Goal: Task Accomplishment & Management: Use online tool/utility

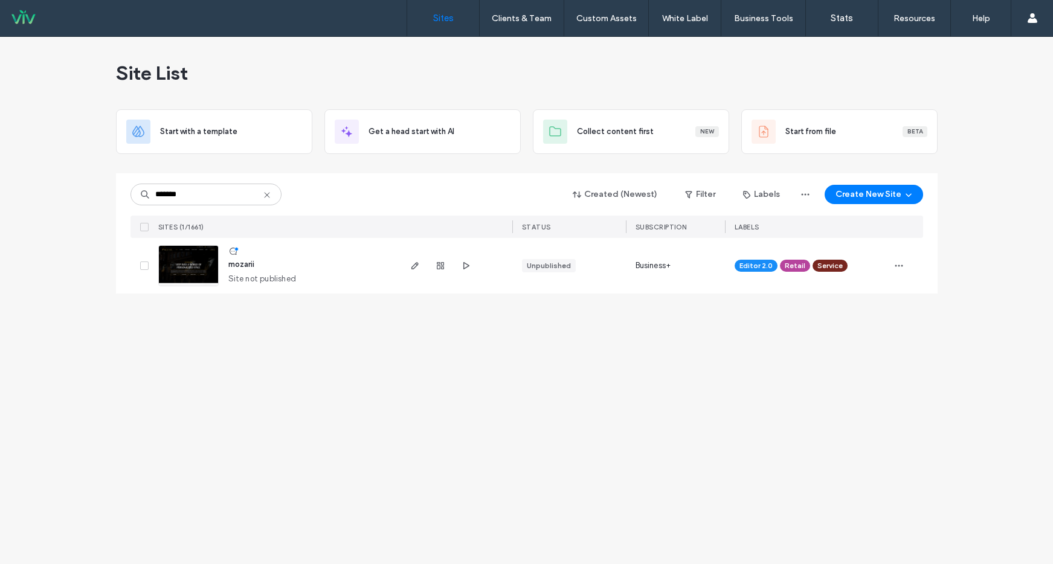
type input "*******"
click at [247, 265] on span "mozarii" at bounding box center [241, 264] width 26 height 9
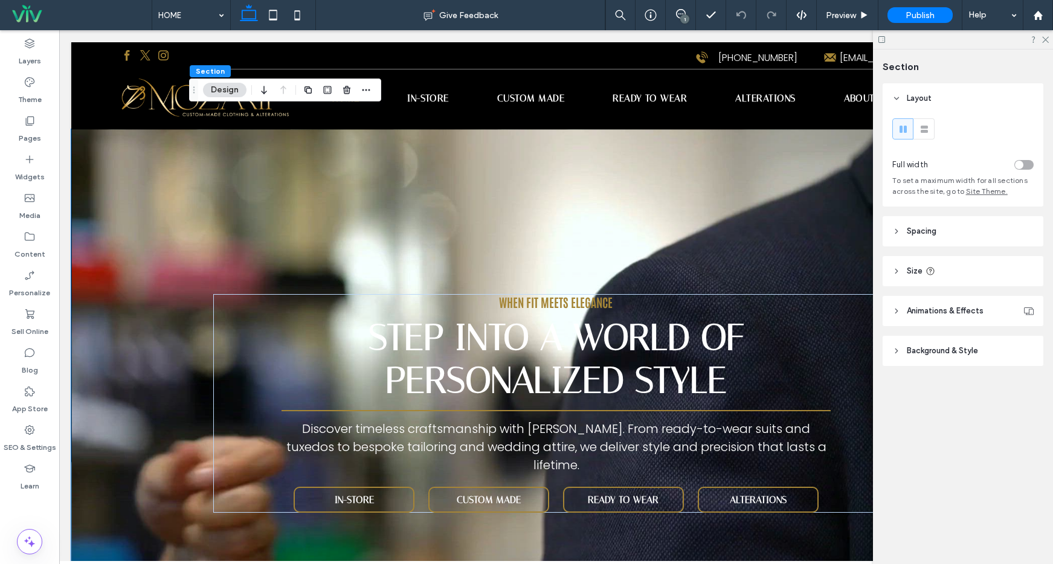
click at [954, 353] on span "Background & Style" at bounding box center [942, 351] width 71 height 12
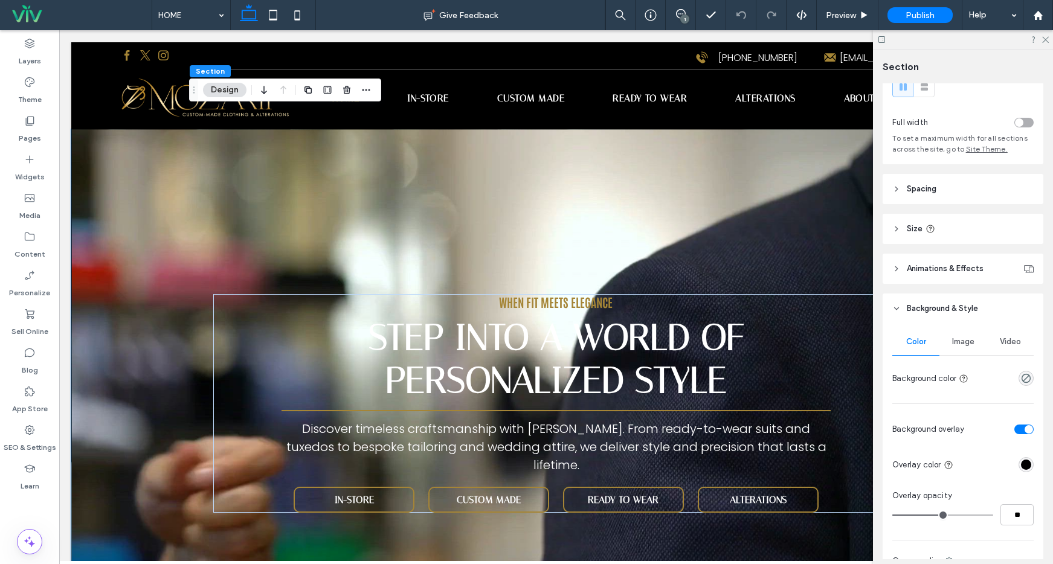
scroll to position [228, 0]
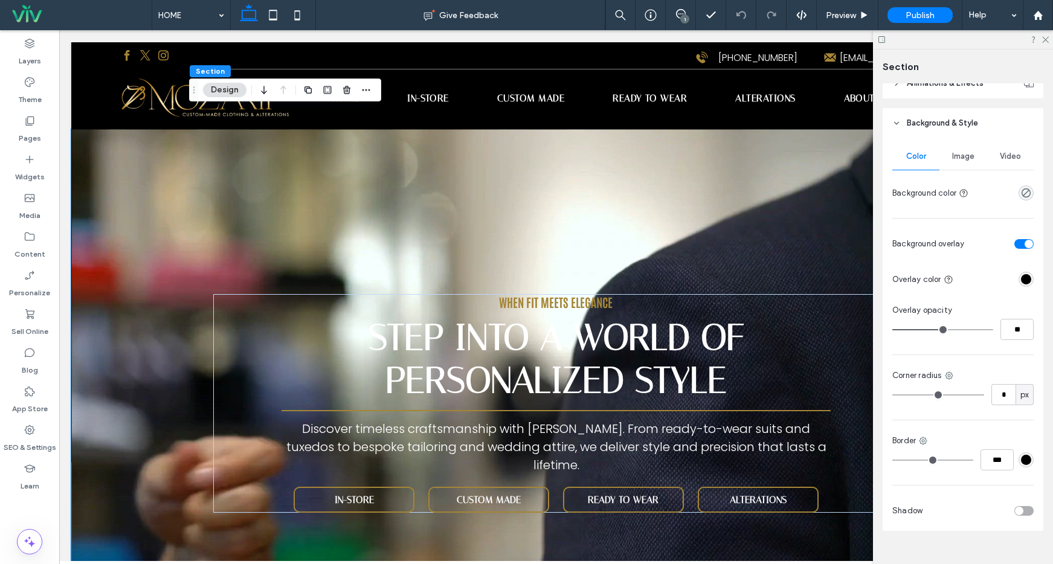
click at [1007, 145] on div "Video" at bounding box center [1010, 156] width 47 height 27
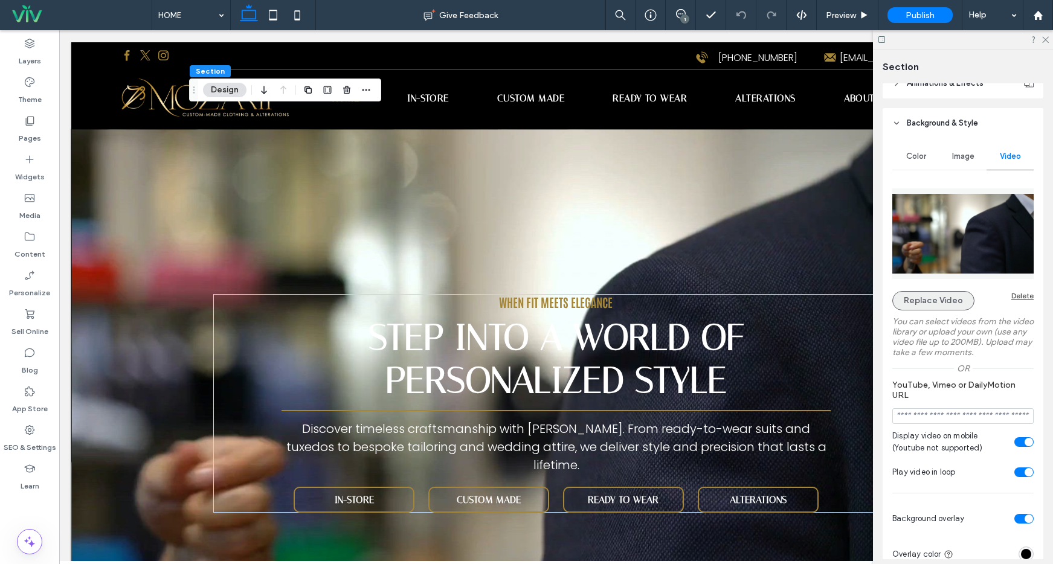
click at [914, 305] on button "Replace Video" at bounding box center [934, 300] width 82 height 19
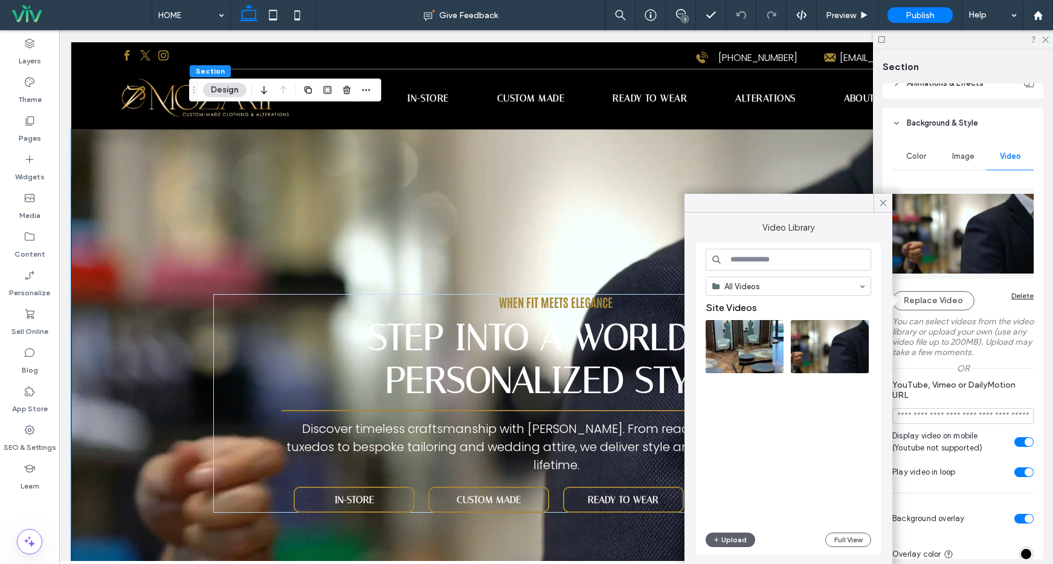
click at [800, 423] on div "Site Videos" at bounding box center [793, 414] width 175 height 225
click at [740, 334] on video at bounding box center [745, 346] width 78 height 53
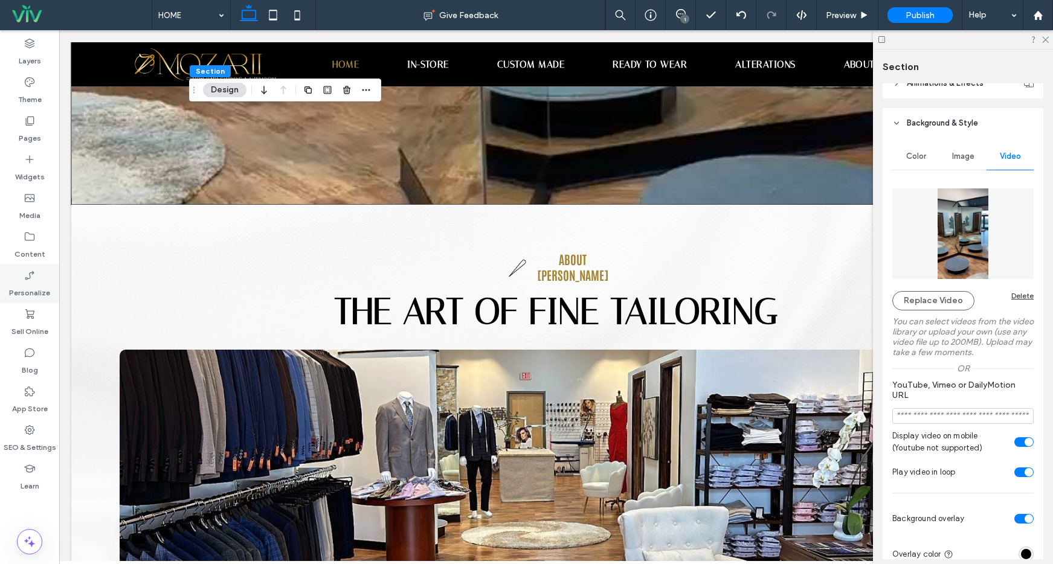
scroll to position [413, 0]
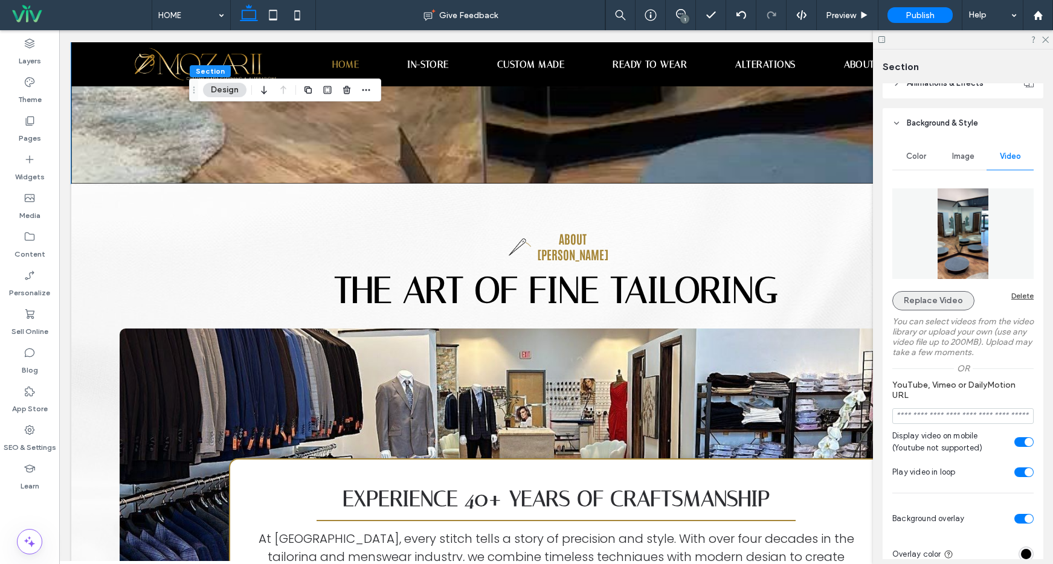
click at [927, 303] on button "Replace Video" at bounding box center [934, 300] width 82 height 19
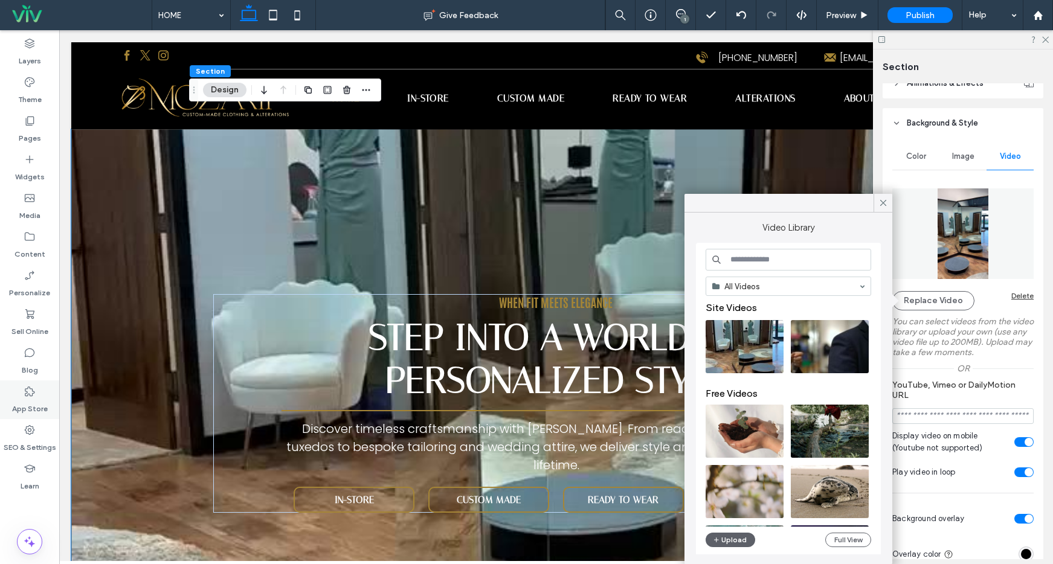
scroll to position [1, 0]
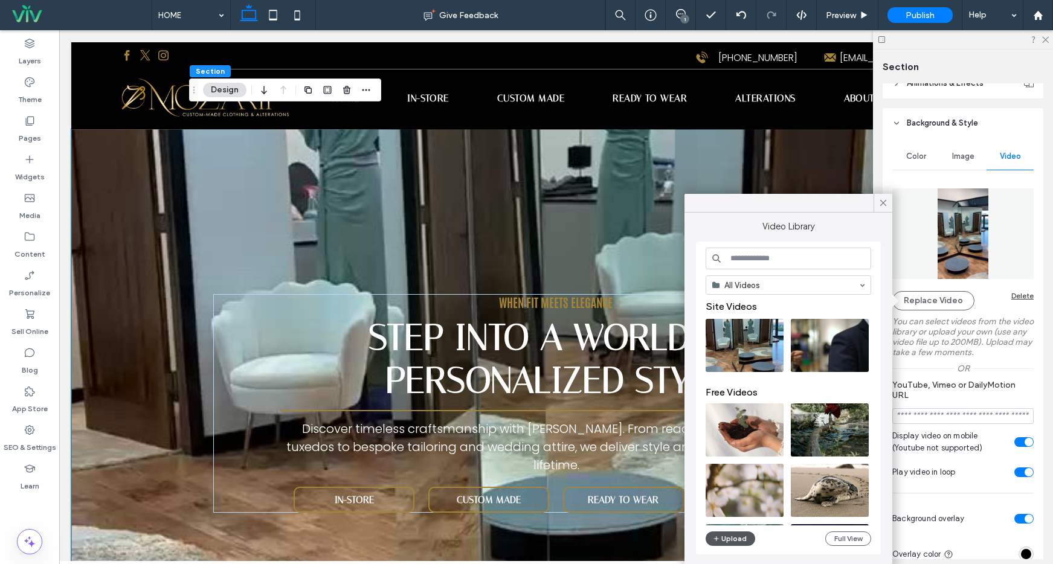
click at [716, 536] on icon "button" at bounding box center [716, 539] width 7 height 10
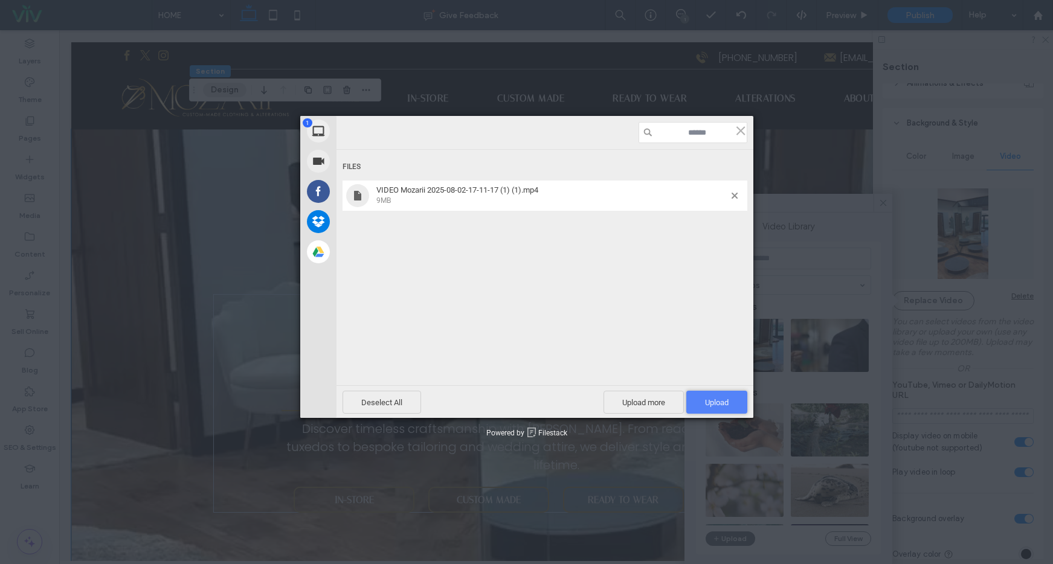
click at [719, 400] on span "Upload 1" at bounding box center [717, 402] width 24 height 9
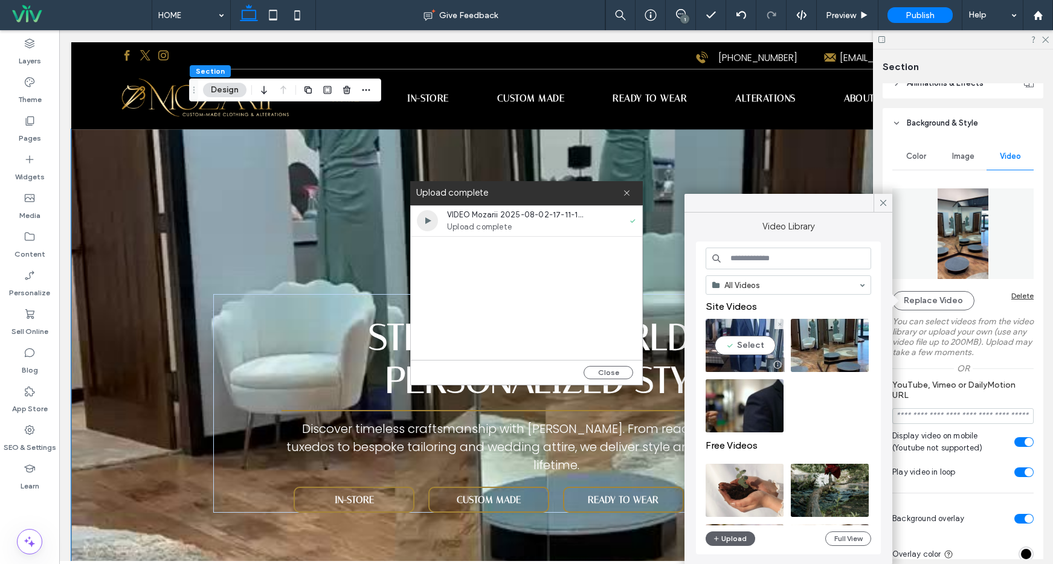
click at [759, 343] on video at bounding box center [745, 345] width 78 height 53
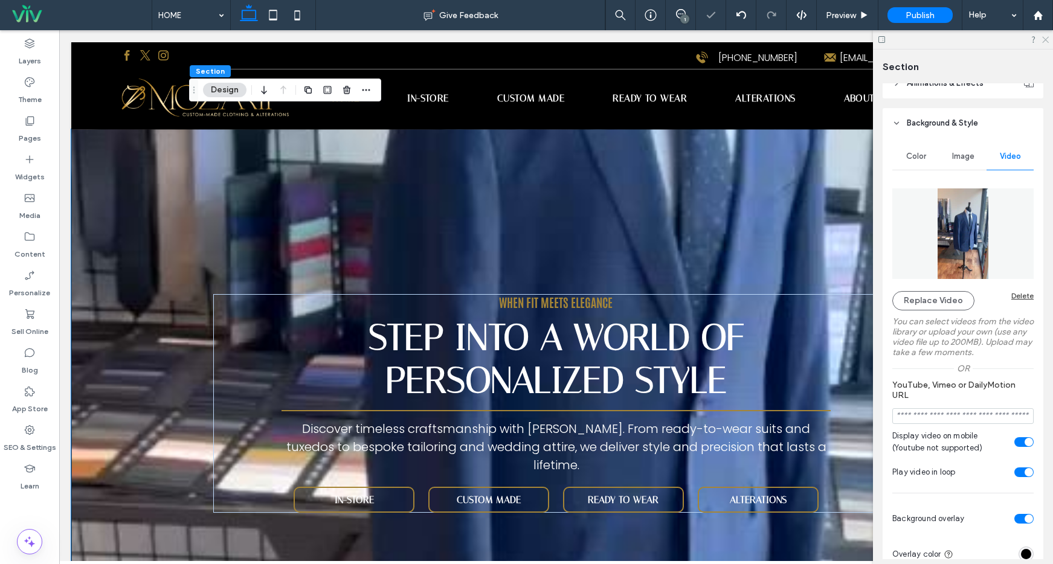
click at [1047, 39] on icon at bounding box center [1045, 39] width 8 height 8
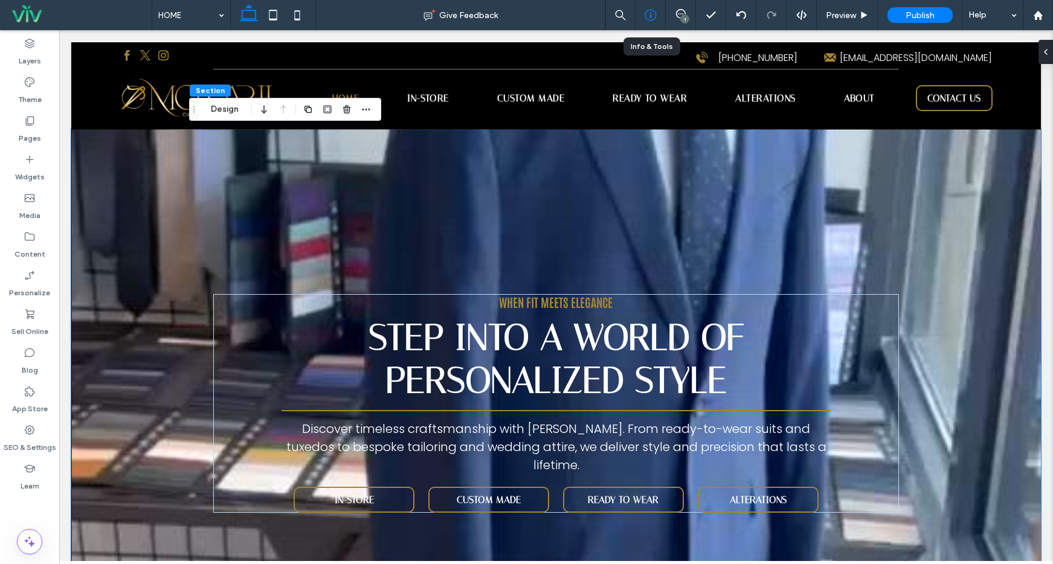
click at [651, 10] on use at bounding box center [650, 15] width 11 height 11
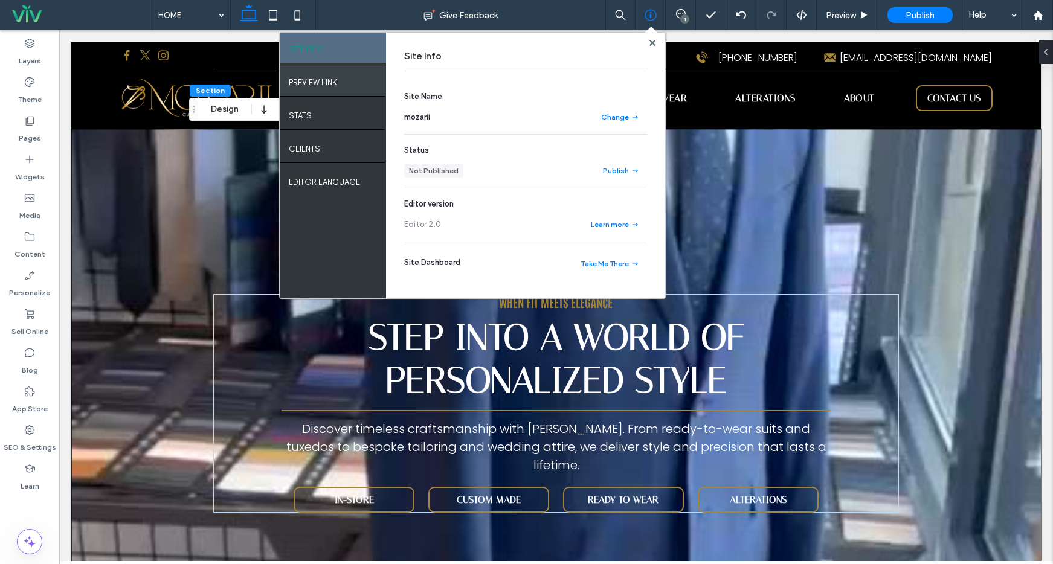
click at [349, 80] on div "PREVIEW LINK" at bounding box center [333, 81] width 106 height 30
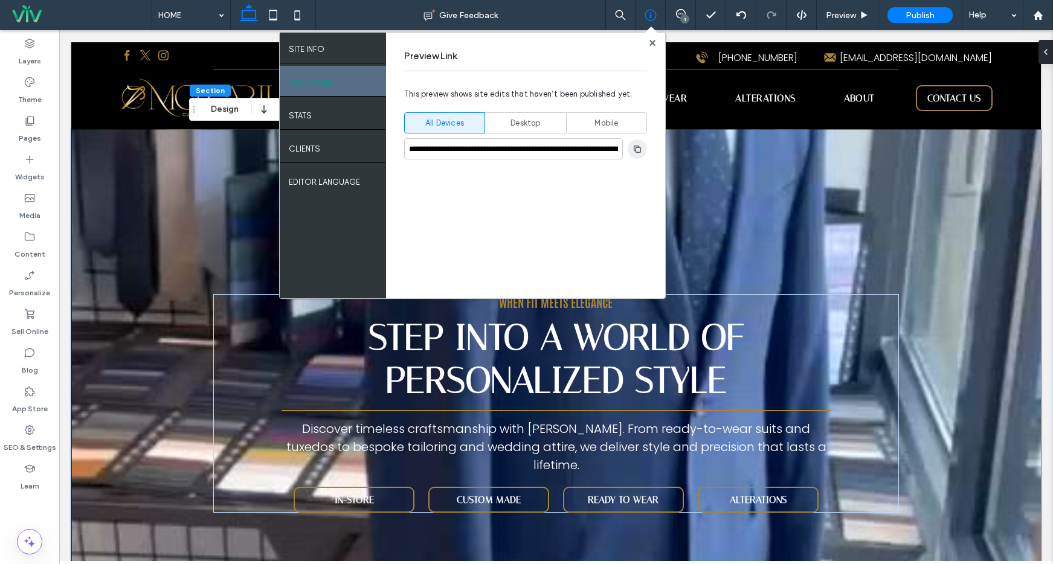
click at [647, 153] on span "button" at bounding box center [637, 149] width 19 height 19
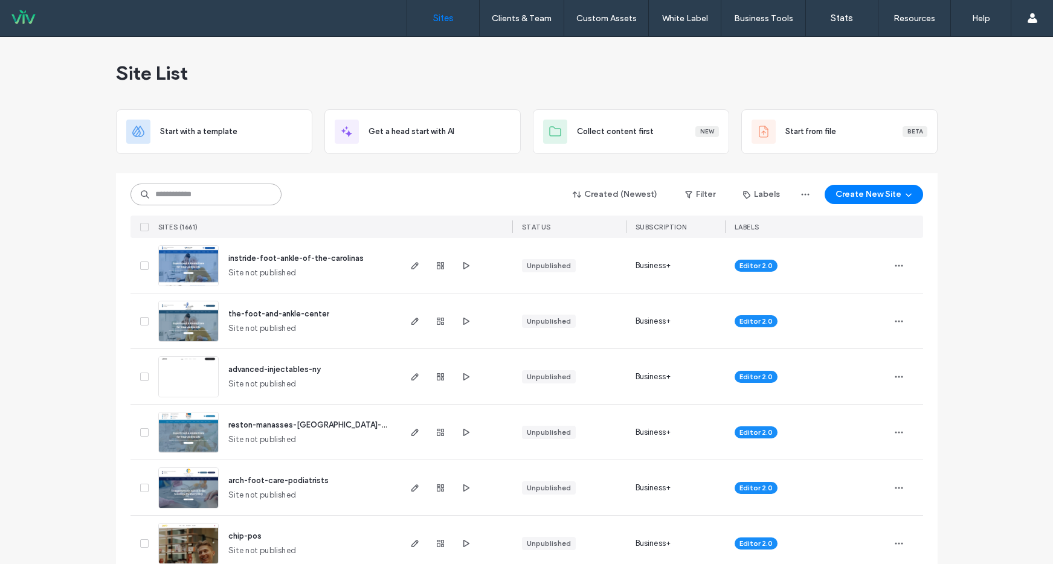
click at [208, 199] on input at bounding box center [206, 195] width 151 height 22
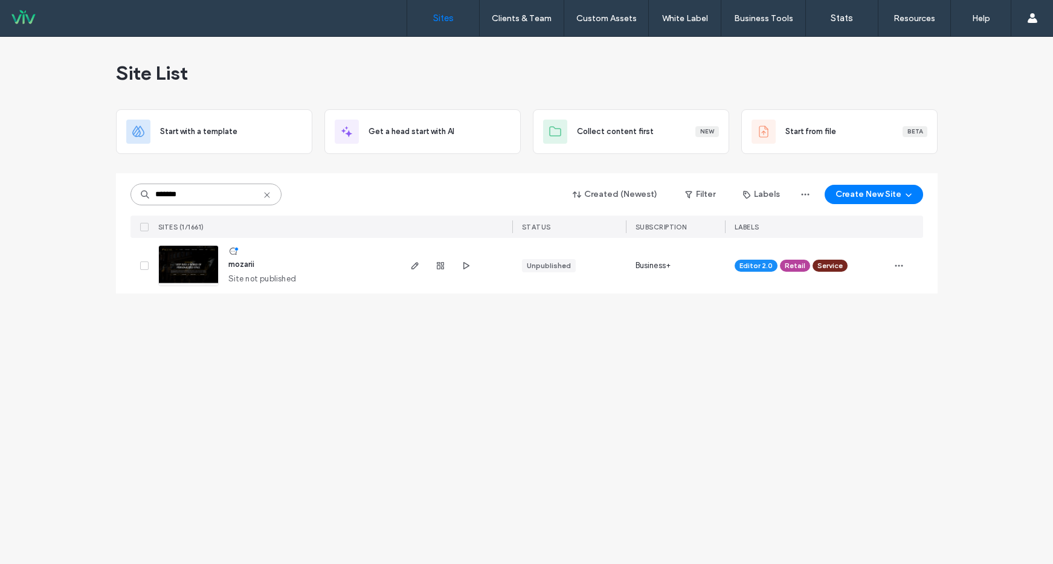
type input "*******"
click at [247, 262] on span "mozarii" at bounding box center [241, 264] width 26 height 9
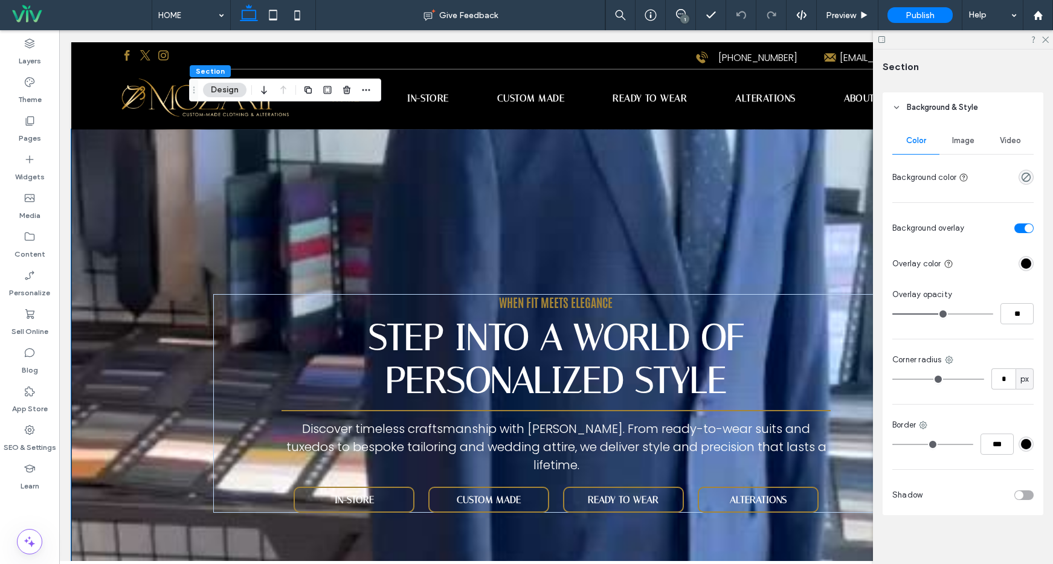
click at [665, 184] on div "When fit meets elegance step into a world of personalized style Discover timele…" at bounding box center [556, 383] width 725 height 509
click at [957, 136] on span "Image" at bounding box center [964, 141] width 22 height 10
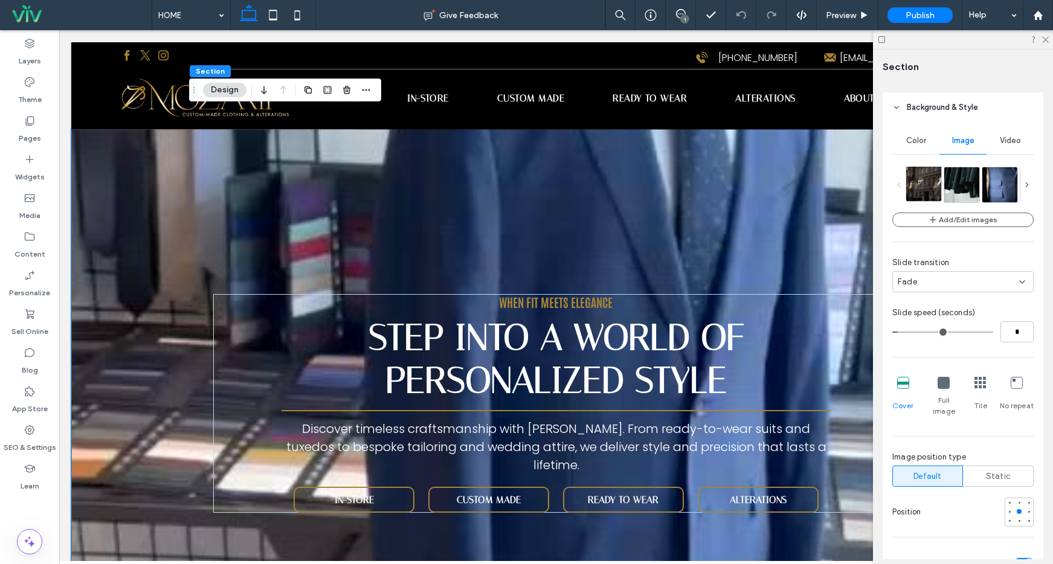
click at [923, 189] on img at bounding box center [938, 183] width 62 height 35
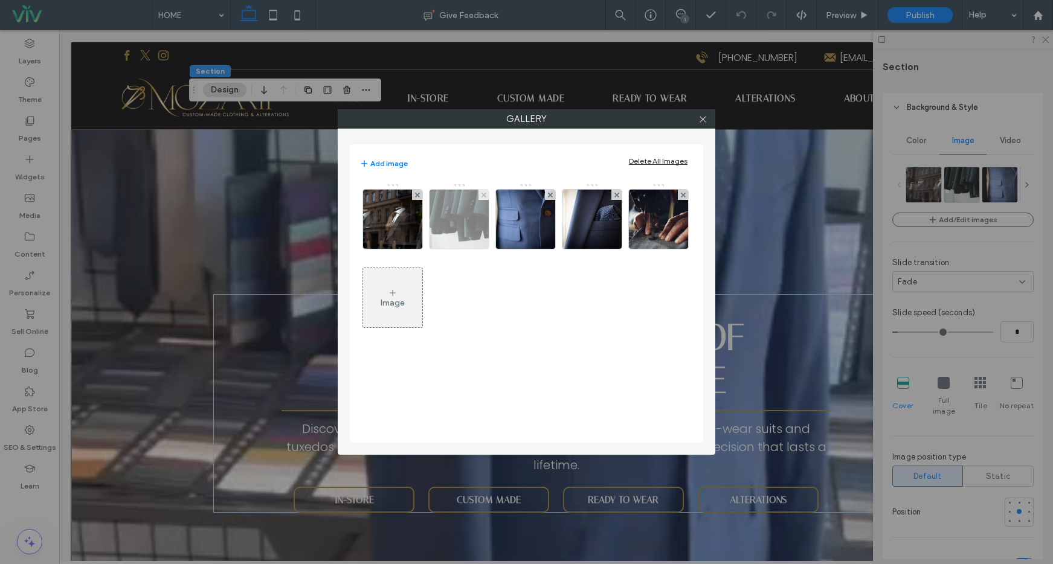
click at [486, 195] on div at bounding box center [484, 195] width 10 height 10
click at [545, 195] on div at bounding box center [550, 195] width 10 height 10
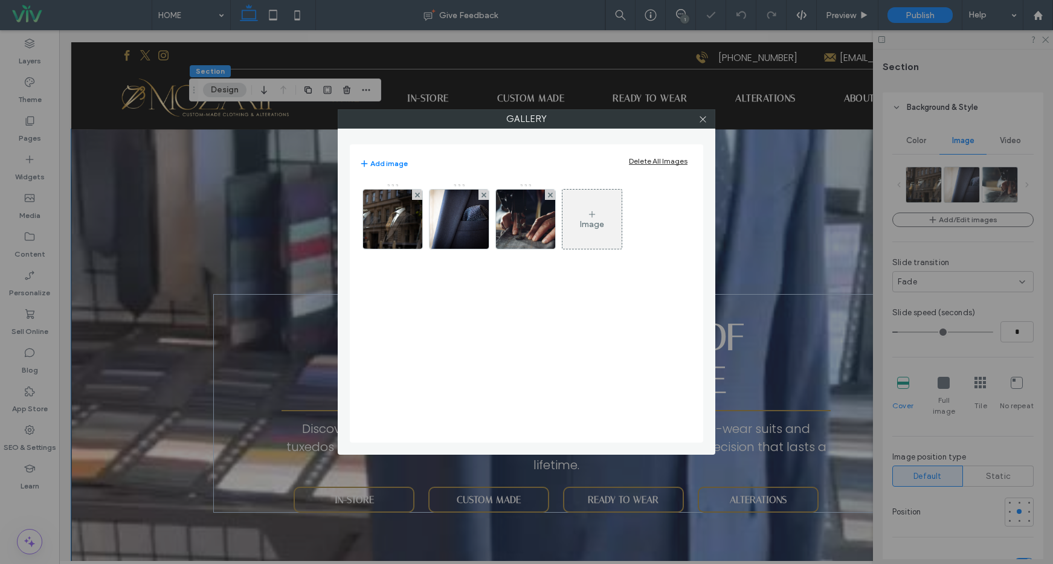
click at [486, 195] on div at bounding box center [484, 195] width 10 height 10
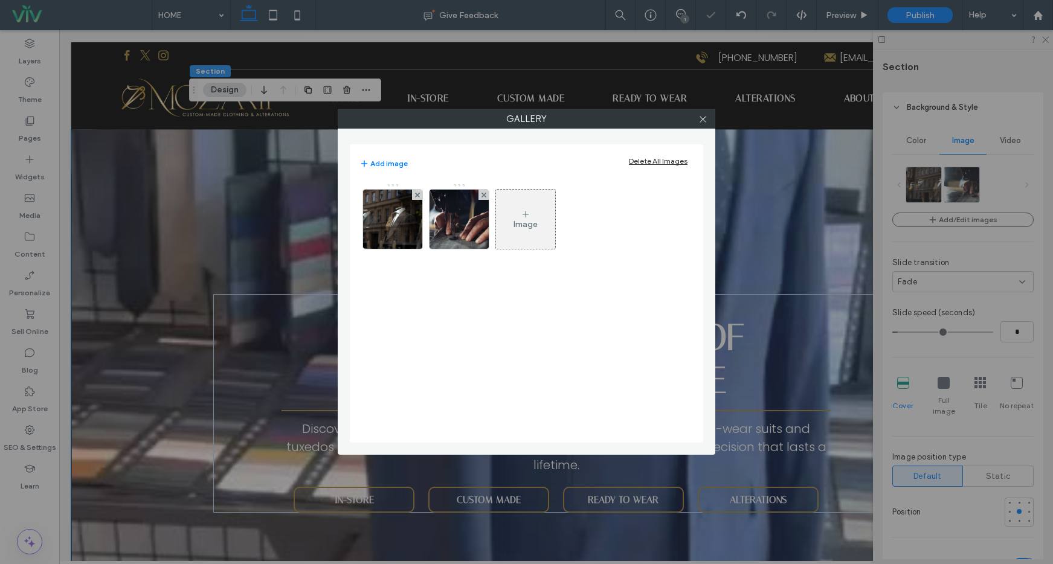
click at [486, 195] on div at bounding box center [484, 195] width 10 height 10
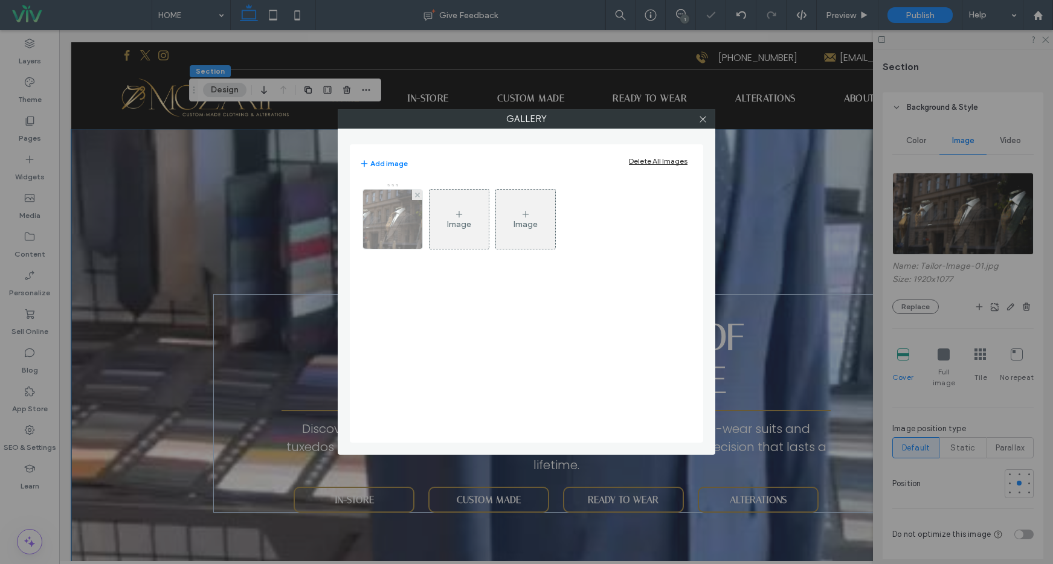
click at [389, 228] on img at bounding box center [393, 219] width 106 height 59
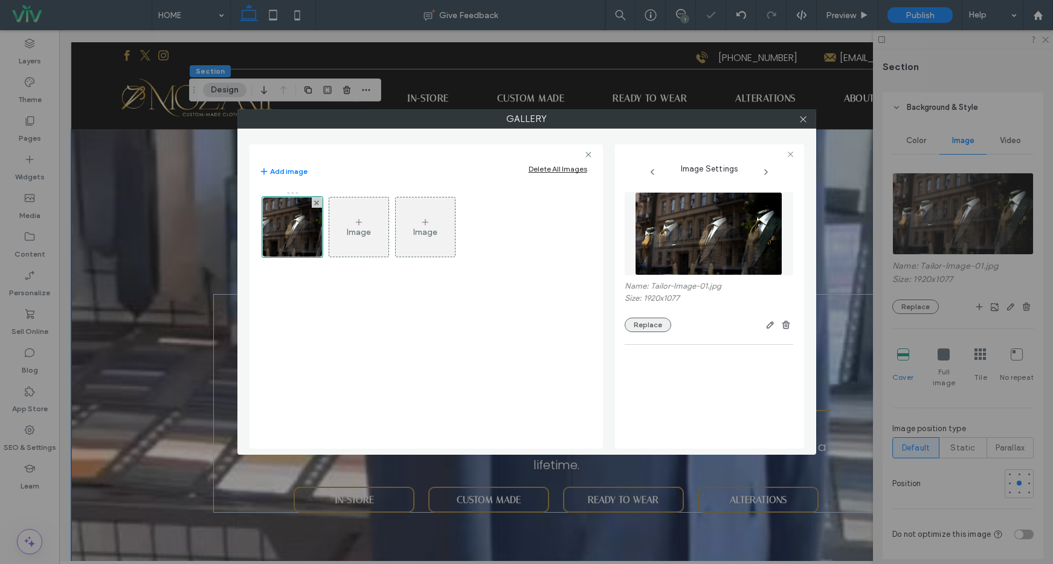
click at [632, 331] on button "Replace" at bounding box center [648, 325] width 47 height 15
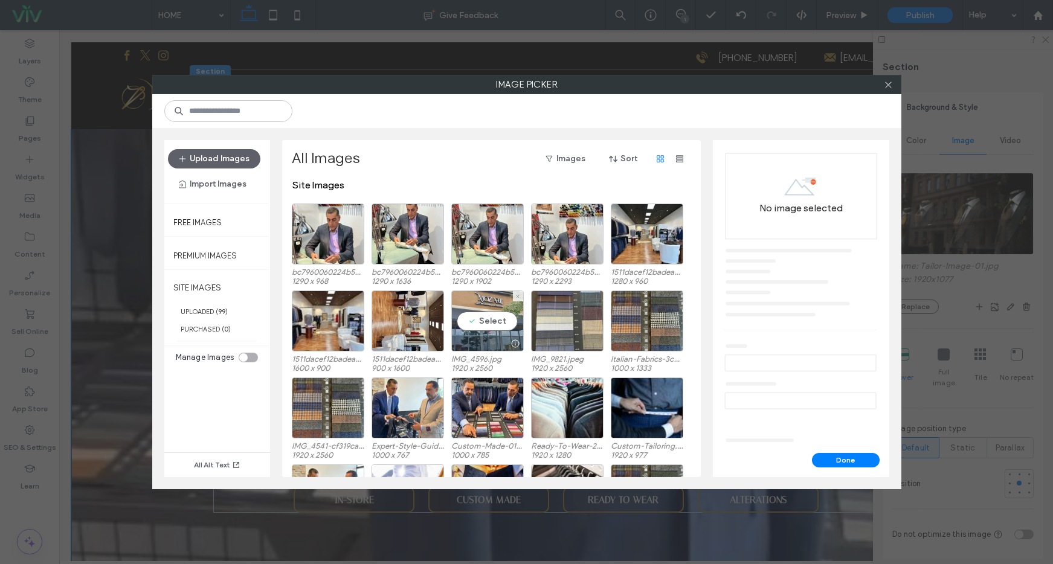
click at [485, 321] on div "Select" at bounding box center [487, 321] width 73 height 61
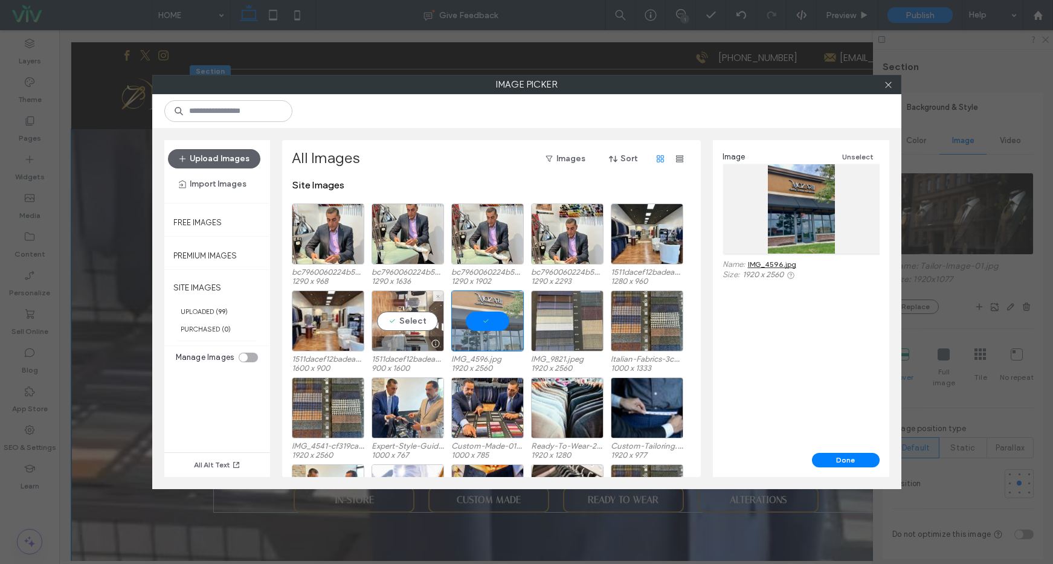
click at [399, 334] on div "Select" at bounding box center [408, 321] width 73 height 61
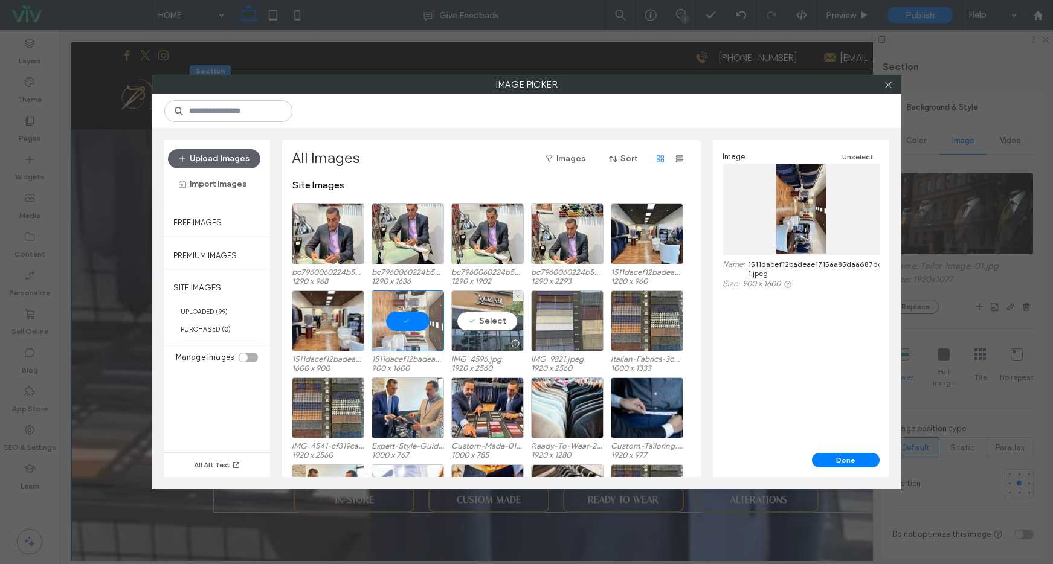
click at [481, 305] on div "Select" at bounding box center [487, 321] width 73 height 61
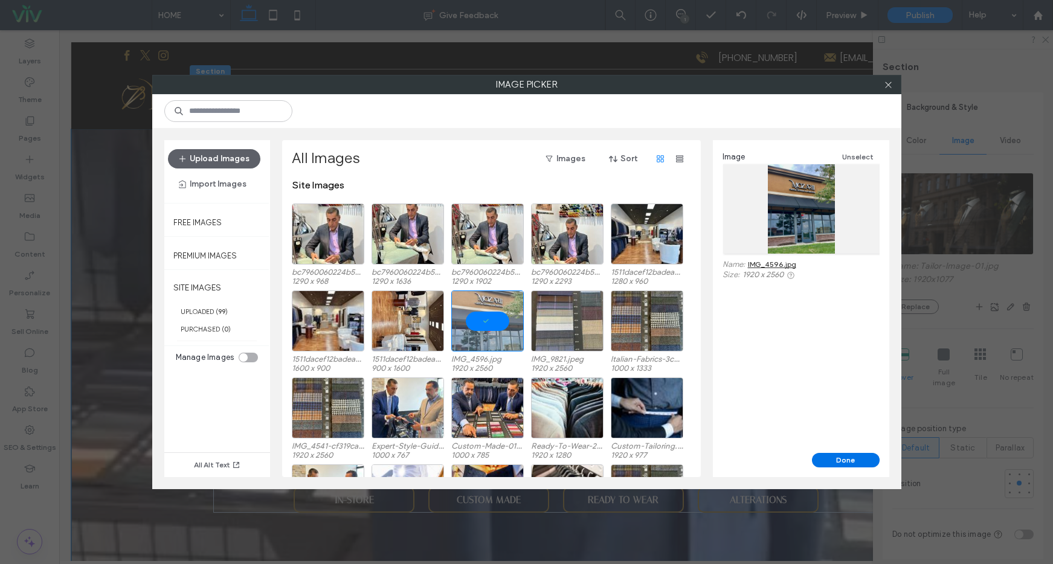
click at [859, 455] on button "Done" at bounding box center [846, 460] width 68 height 15
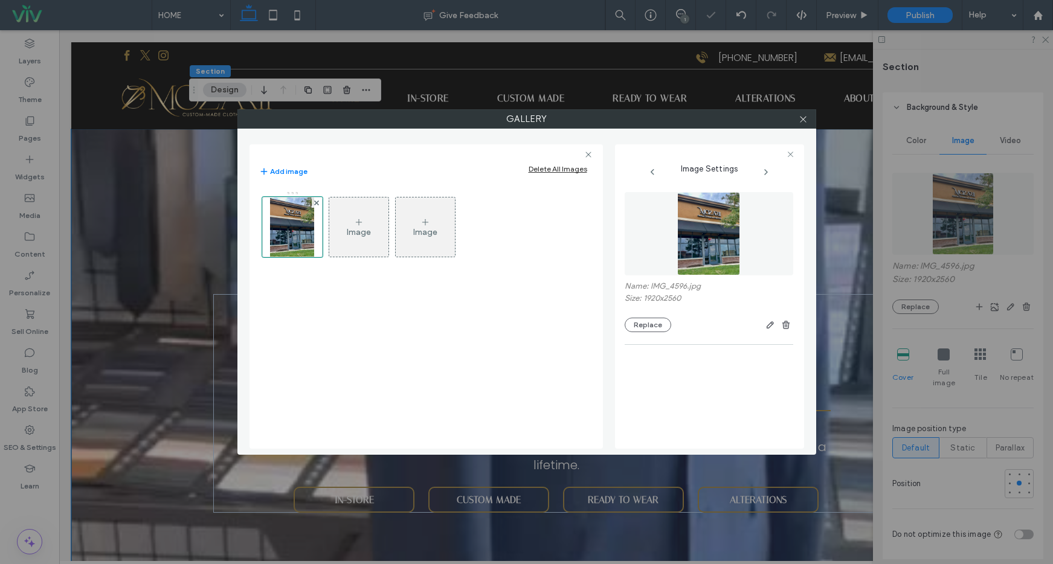
click at [370, 218] on div "Image" at bounding box center [358, 227] width 59 height 57
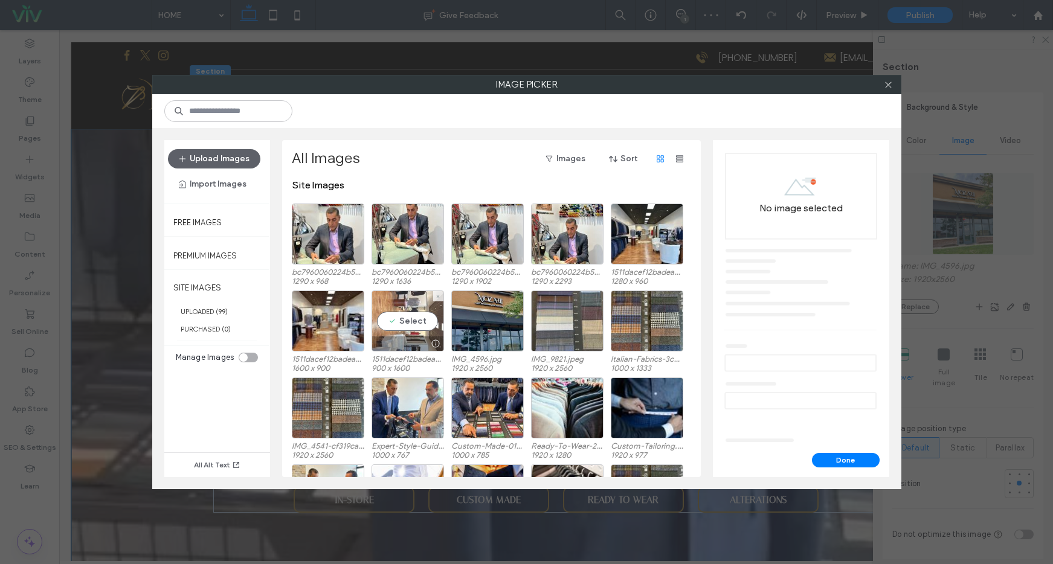
click at [406, 324] on div "Select" at bounding box center [408, 321] width 73 height 61
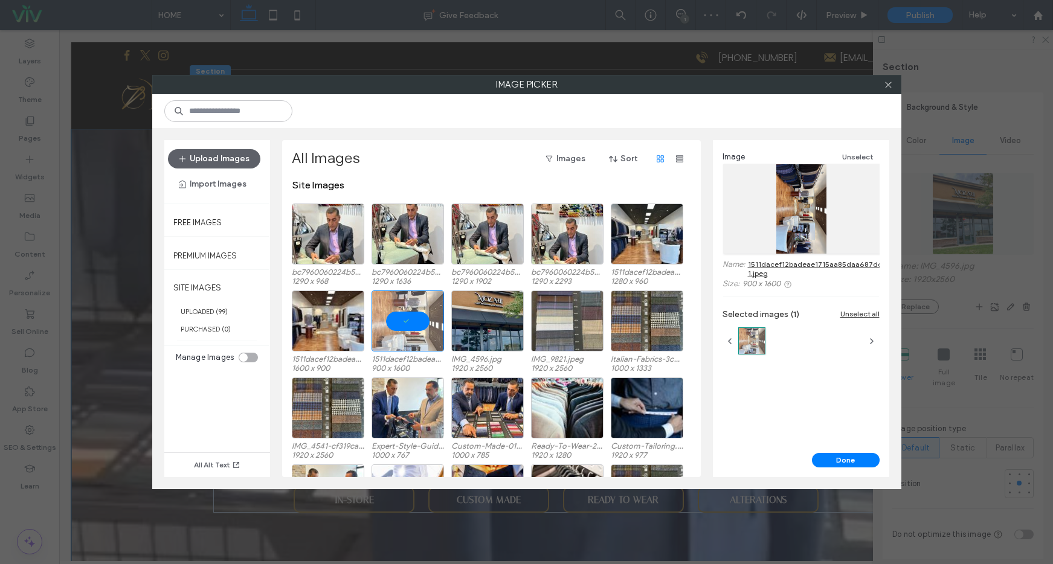
click at [862, 459] on button "Done" at bounding box center [846, 460] width 68 height 15
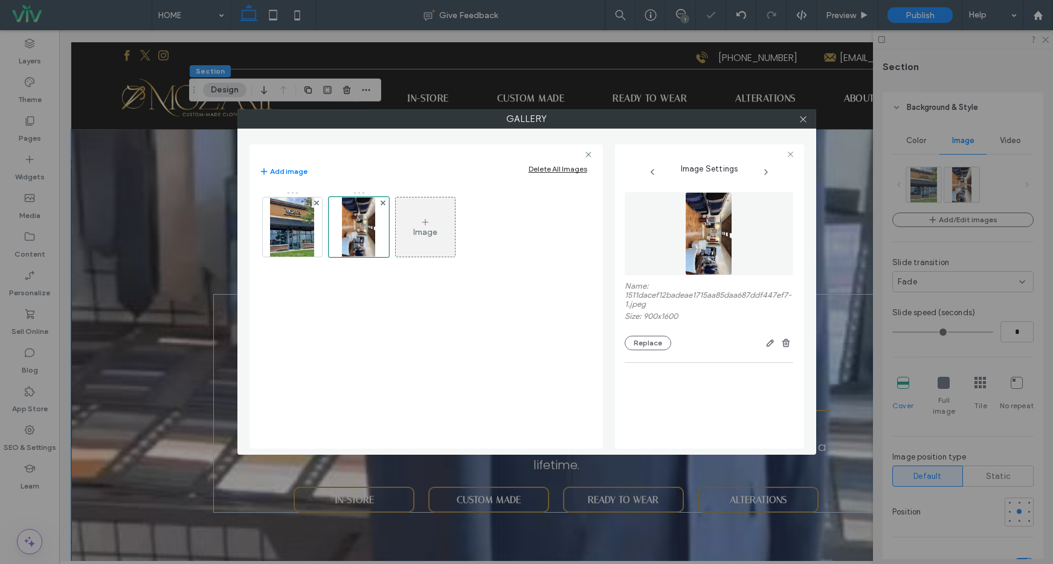
click at [432, 244] on div "Image" at bounding box center [425, 227] width 59 height 57
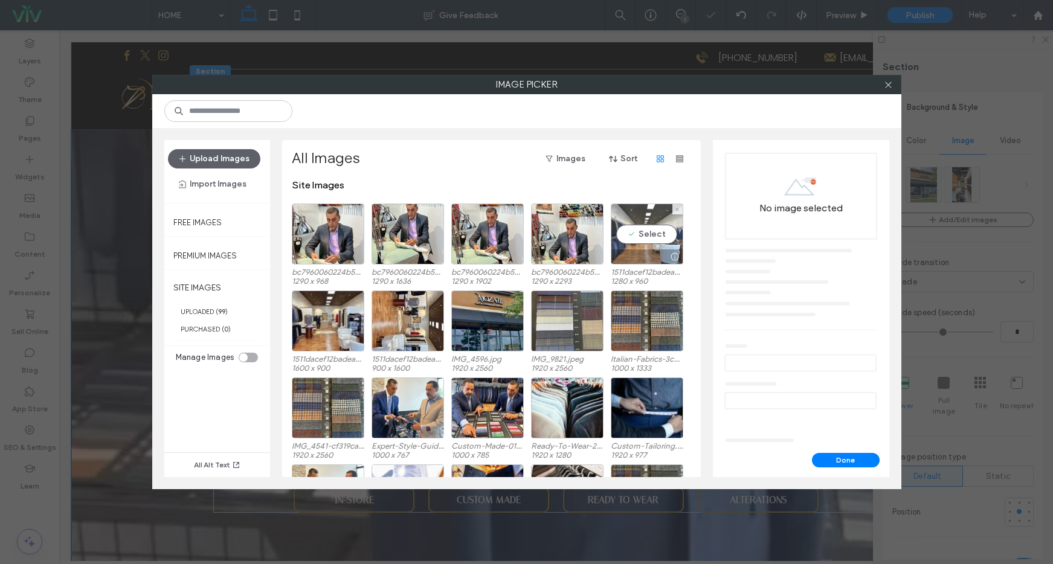
click at [659, 250] on div at bounding box center [647, 257] width 71 height 15
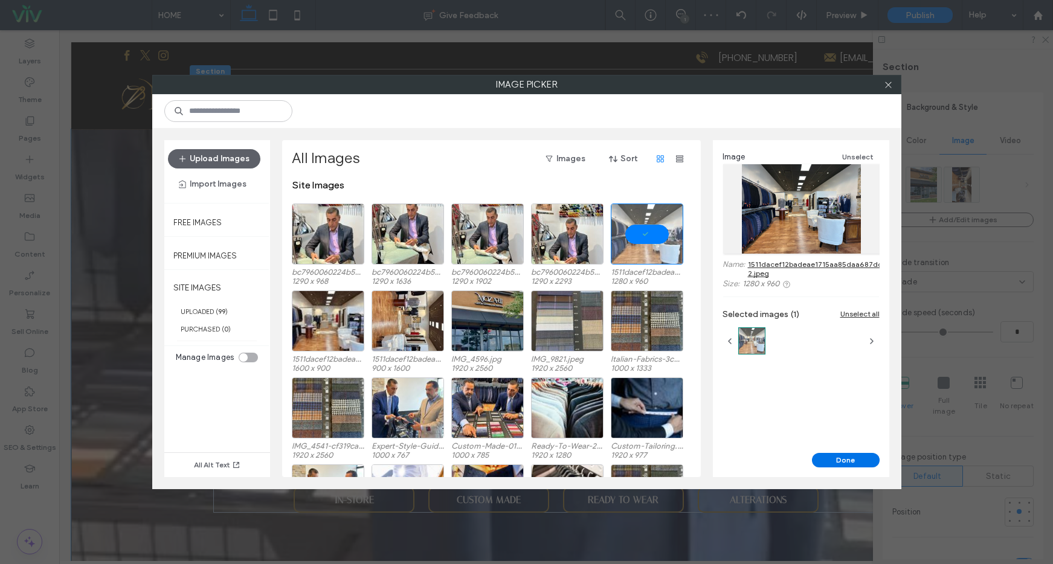
click at [841, 457] on button "Done" at bounding box center [846, 460] width 68 height 15
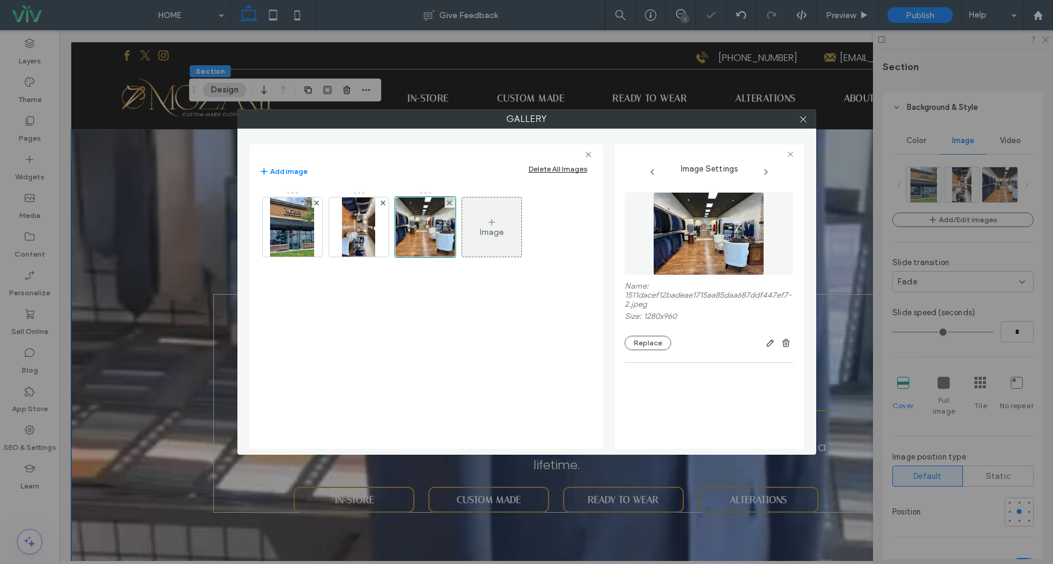
click at [486, 233] on div "Image" at bounding box center [492, 232] width 24 height 10
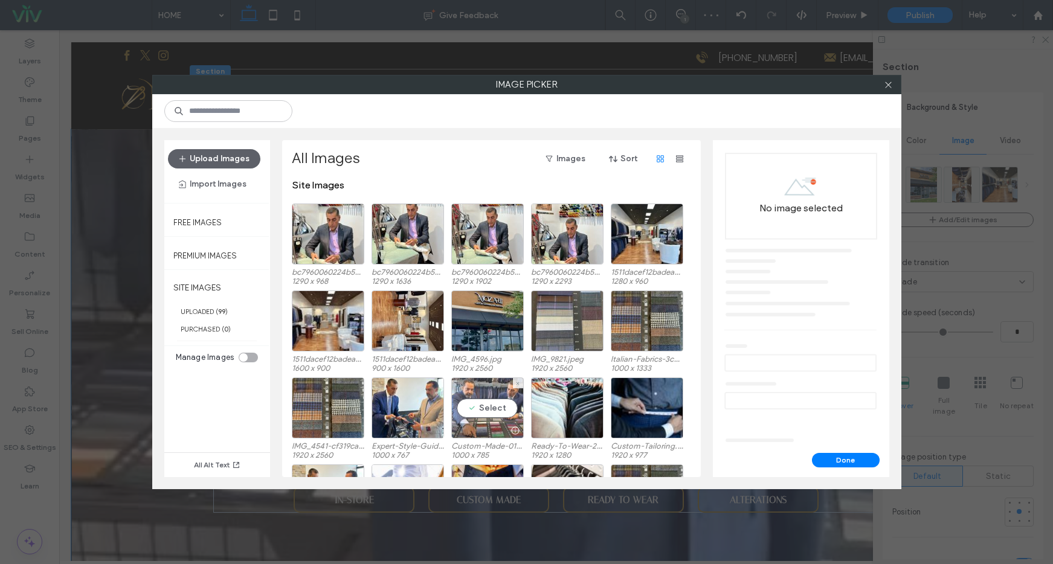
click at [487, 422] on div "Select" at bounding box center [487, 408] width 73 height 61
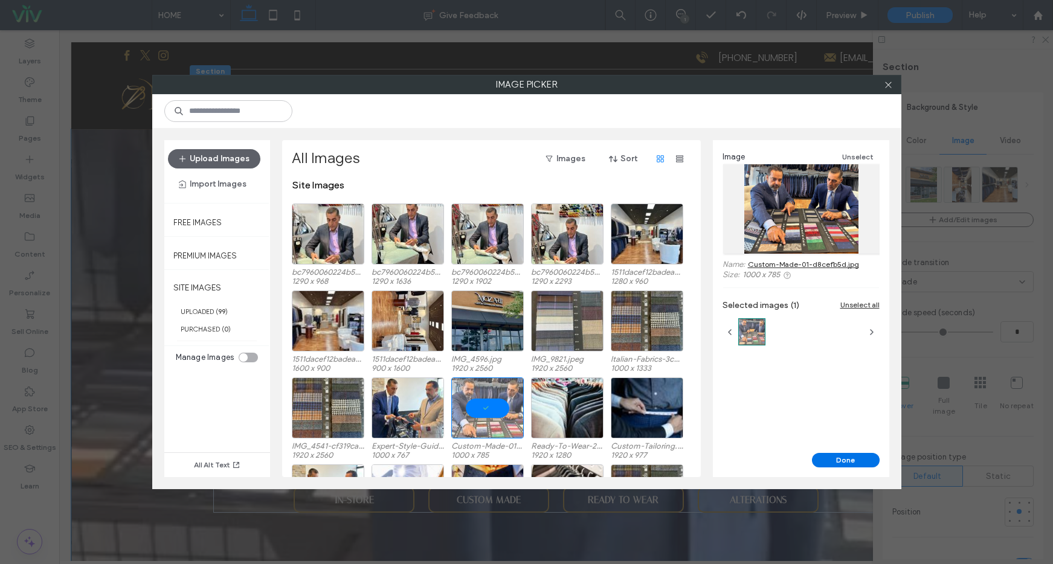
click at [861, 459] on button "Done" at bounding box center [846, 460] width 68 height 15
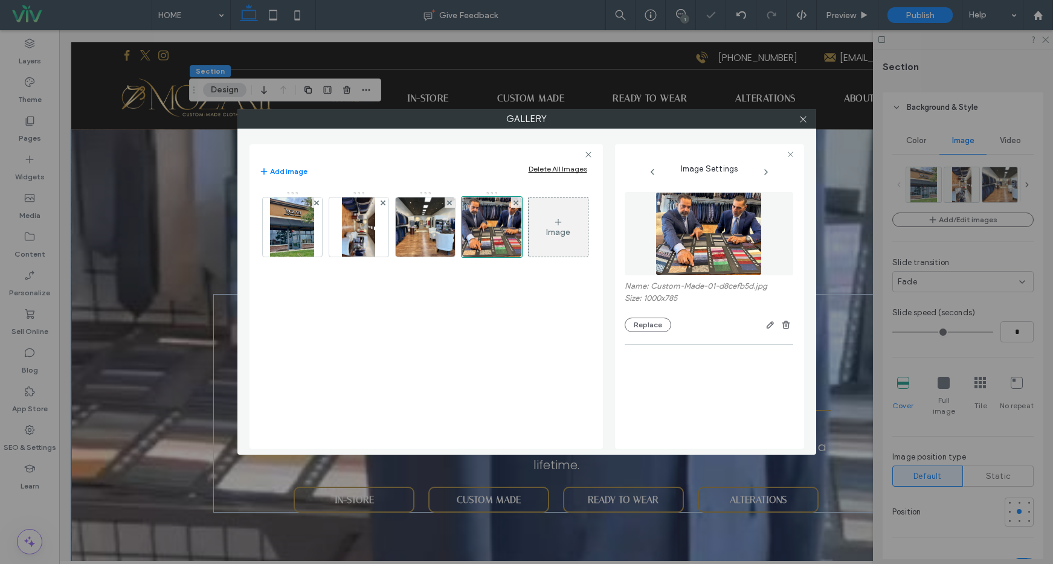
click at [690, 337] on div "Name: Custom-Made-01-d8cefb5d.jpg Size: 1000x785 Replace" at bounding box center [709, 262] width 169 height 152
click at [345, 228] on img at bounding box center [358, 227] width 33 height 59
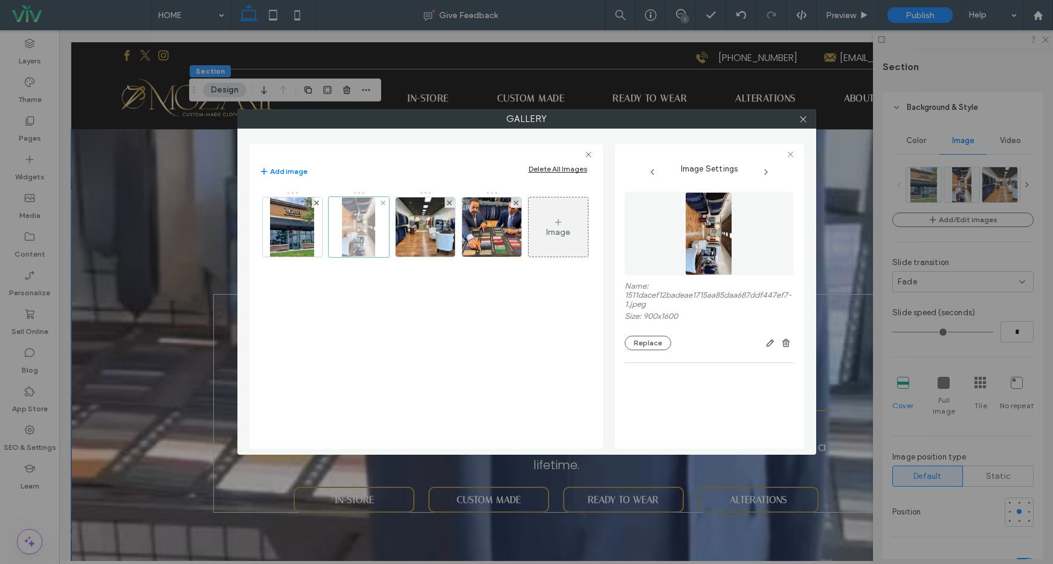
click at [375, 231] on div at bounding box center [359, 227] width 60 height 60
click at [775, 344] on span "button" at bounding box center [770, 343] width 15 height 15
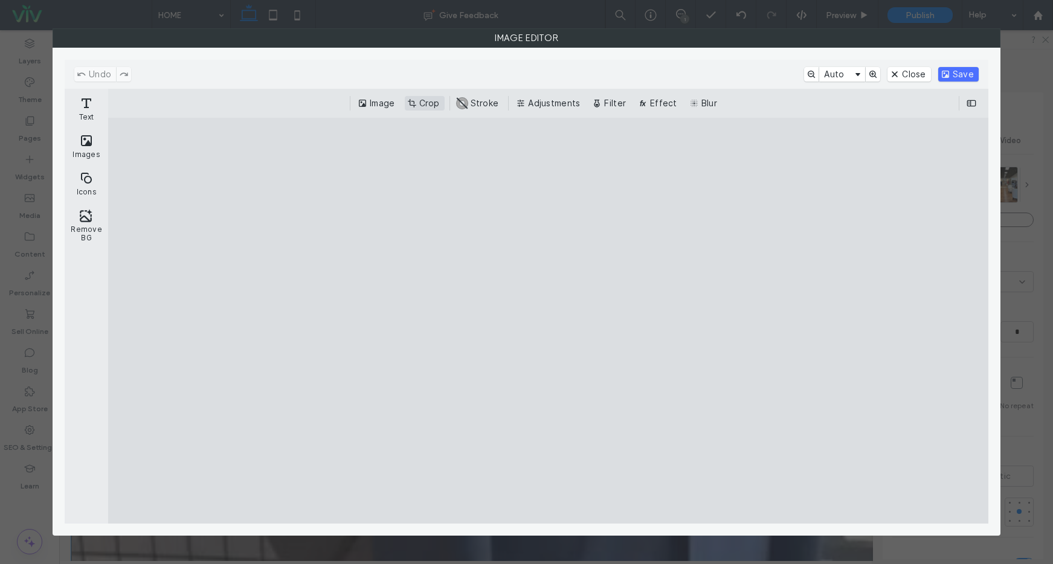
click at [416, 102] on button "Crop" at bounding box center [425, 103] width 40 height 15
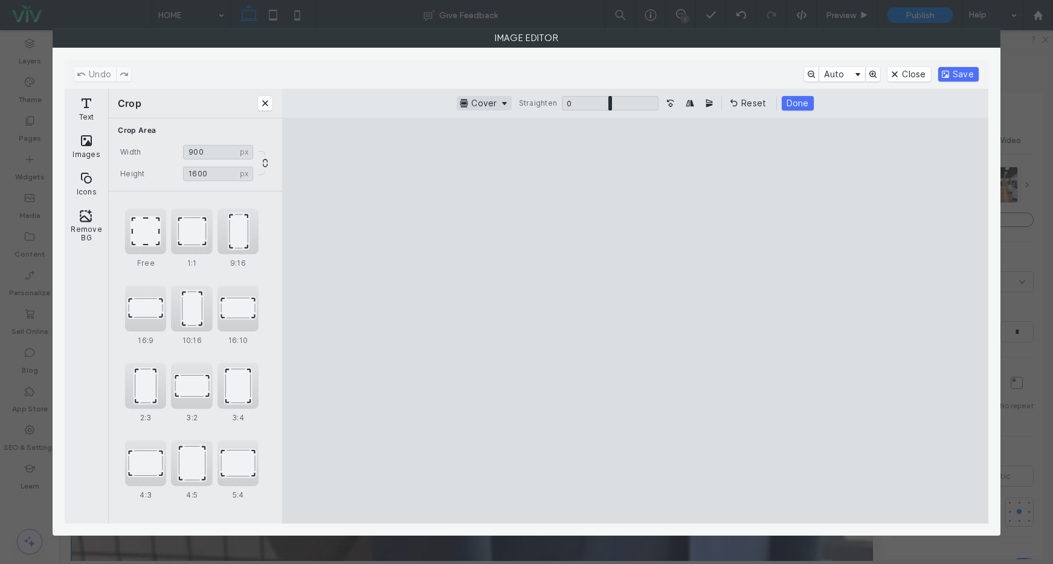
click at [506, 103] on button "Cover" at bounding box center [484, 103] width 54 height 15
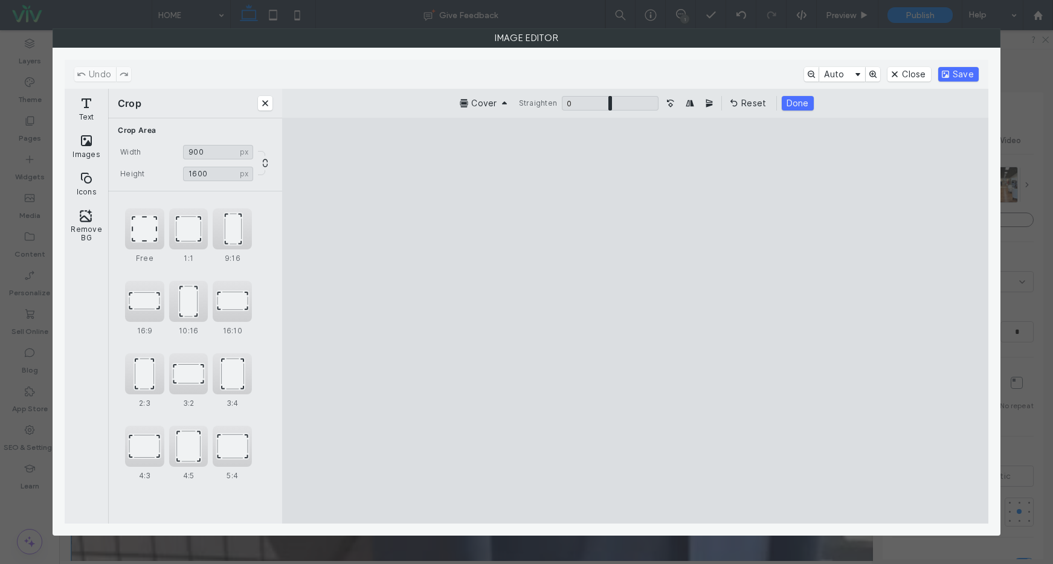
click at [416, 105] on div "Cover Straighten 0 * 0 Reset Done" at bounding box center [635, 103] width 687 height 15
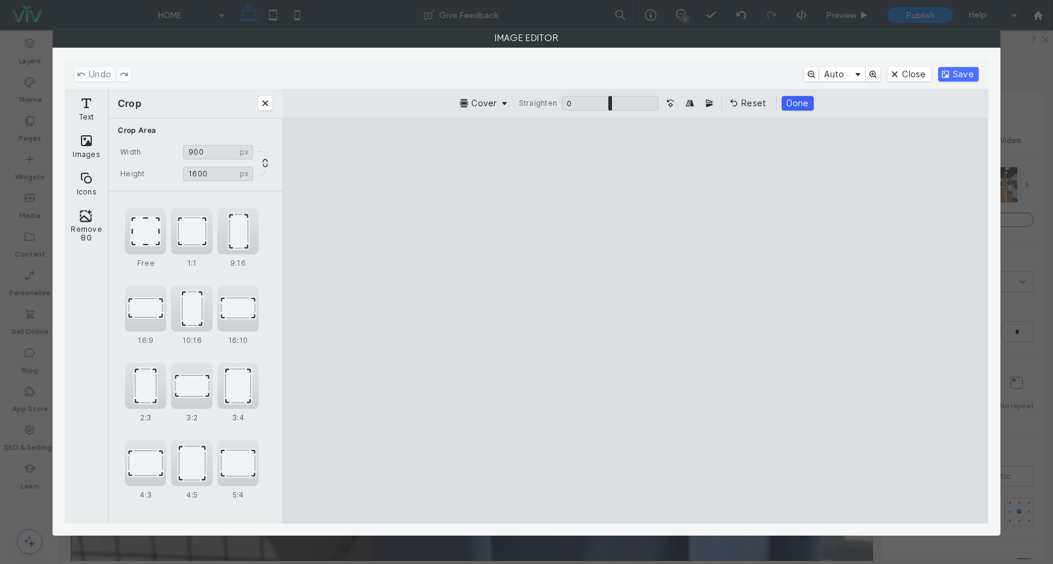
click at [795, 102] on button "Done" at bounding box center [798, 103] width 32 height 15
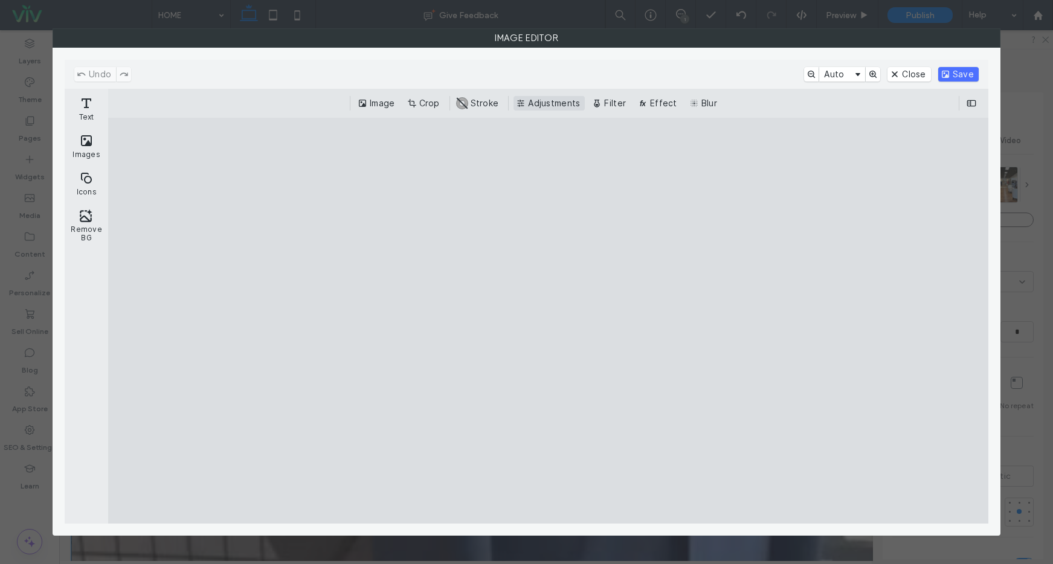
click at [569, 100] on button "Adjustments" at bounding box center [549, 103] width 71 height 15
click at [504, 100] on button "#ABABAB Stroke" at bounding box center [479, 103] width 49 height 15
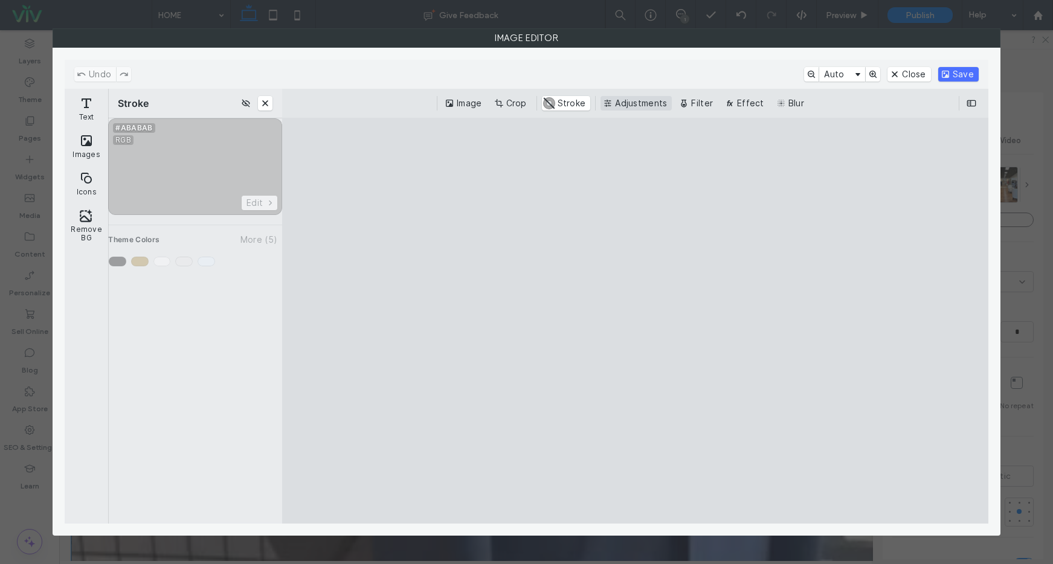
click at [652, 108] on button "Adjustments" at bounding box center [636, 103] width 71 height 15
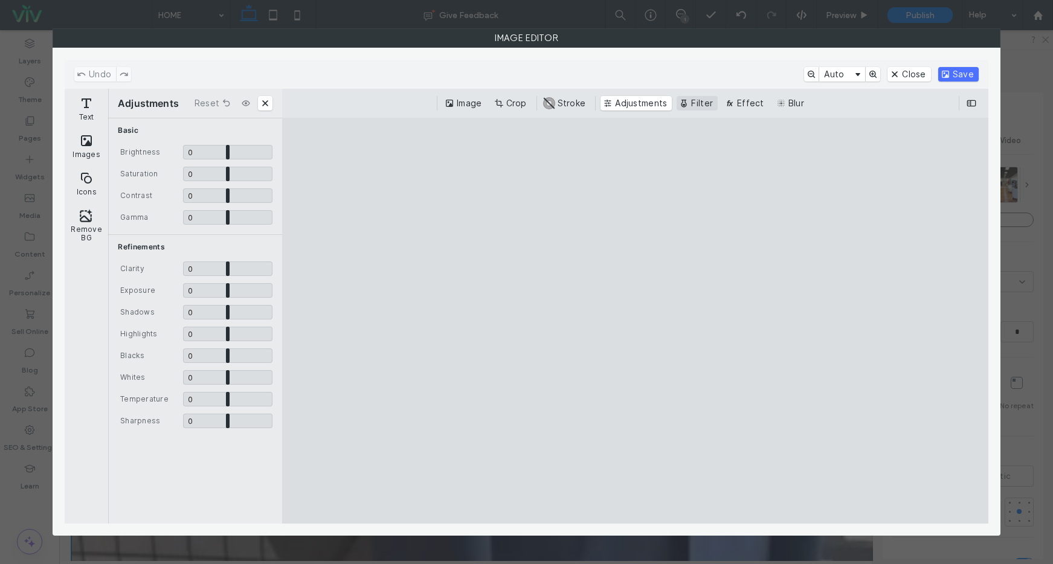
click at [702, 101] on button "Filter" at bounding box center [697, 103] width 41 height 15
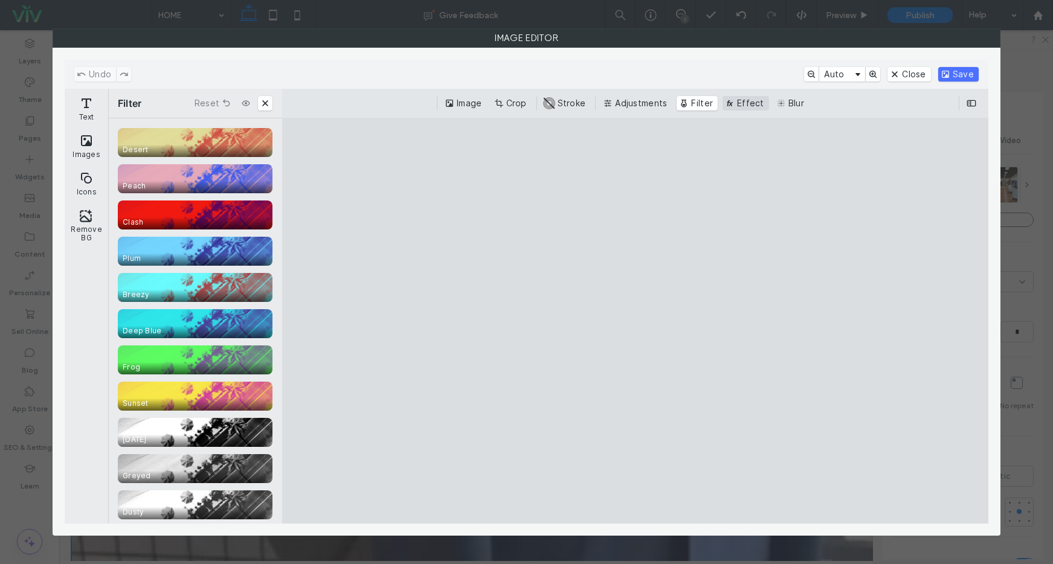
click at [740, 101] on button "Effect" at bounding box center [746, 103] width 47 height 15
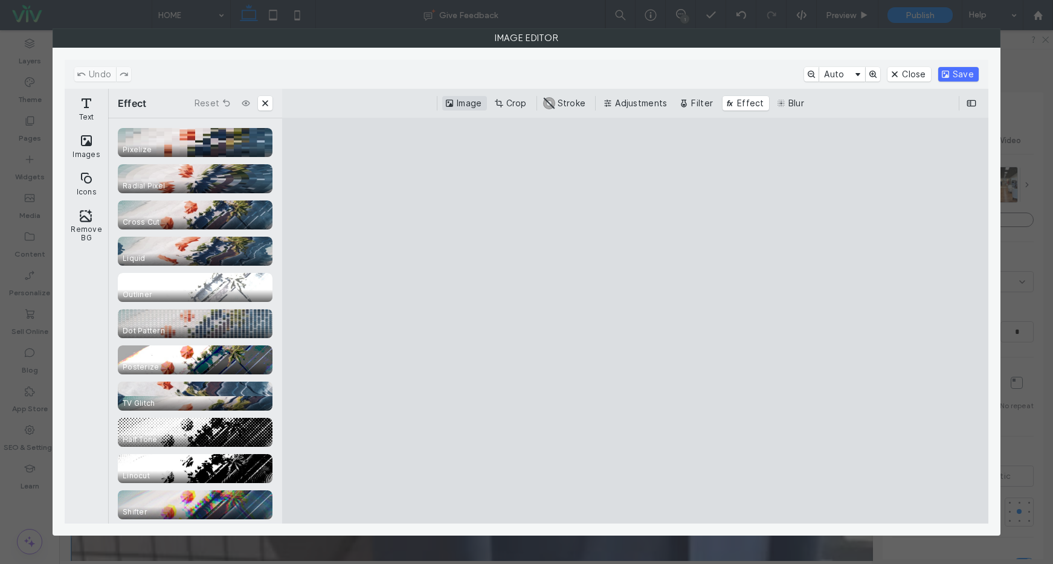
click at [469, 102] on button "Image" at bounding box center [464, 103] width 44 height 15
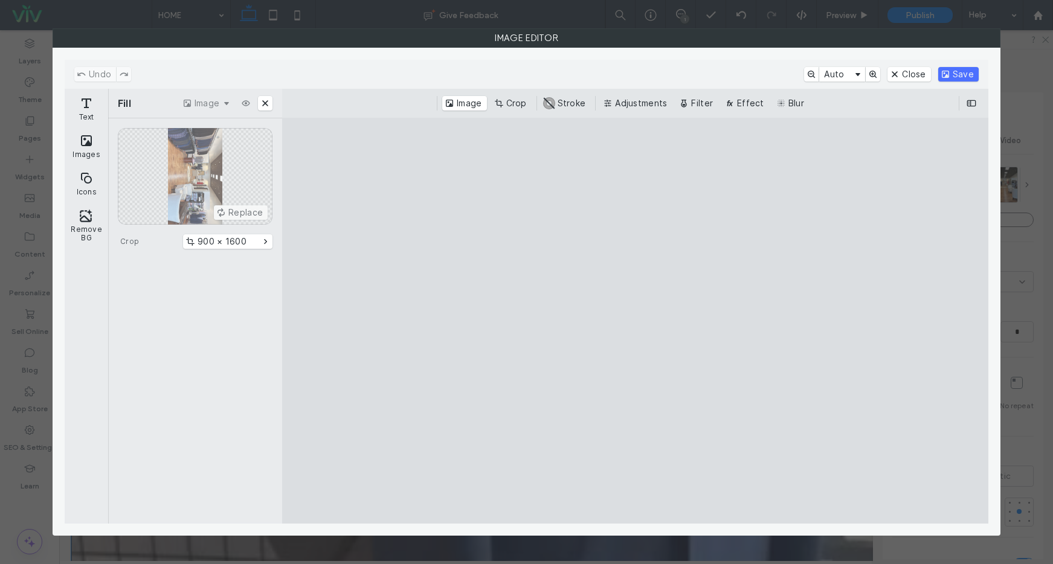
click at [636, 321] on cesdk-canvas "Editor canvas" at bounding box center [636, 321] width 0 height 0
click at [835, 76] on button "Auto" at bounding box center [843, 74] width 46 height 15
click at [636, 321] on cesdk-canvas "Editor canvas" at bounding box center [636, 321] width 0 height 0
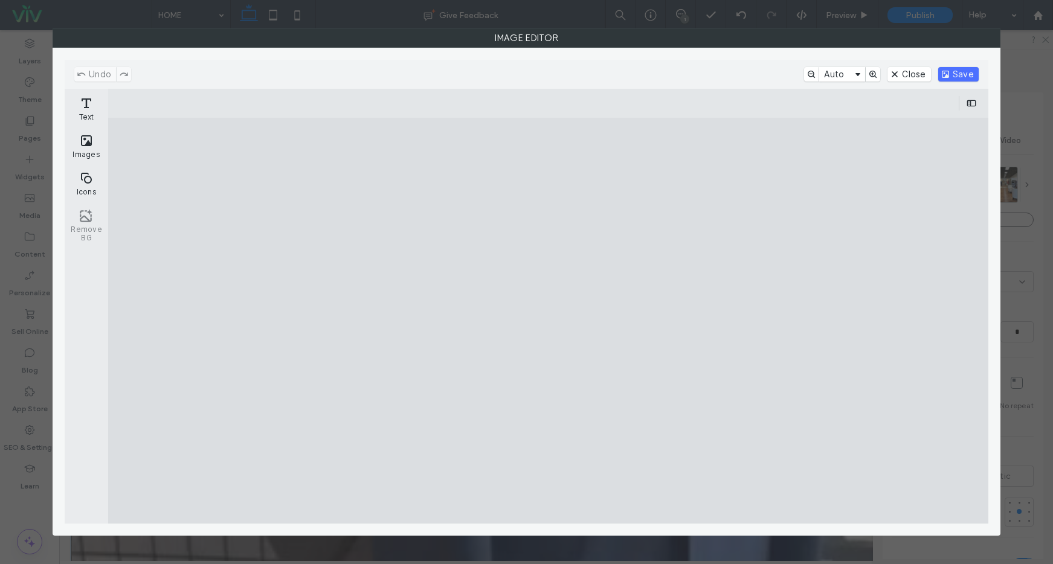
click at [549, 321] on cesdk-canvas "Editor canvas" at bounding box center [549, 321] width 0 height 0
click at [967, 103] on button "ui.ed.cesdk.component.inspectorBar" at bounding box center [972, 103] width 15 height 15
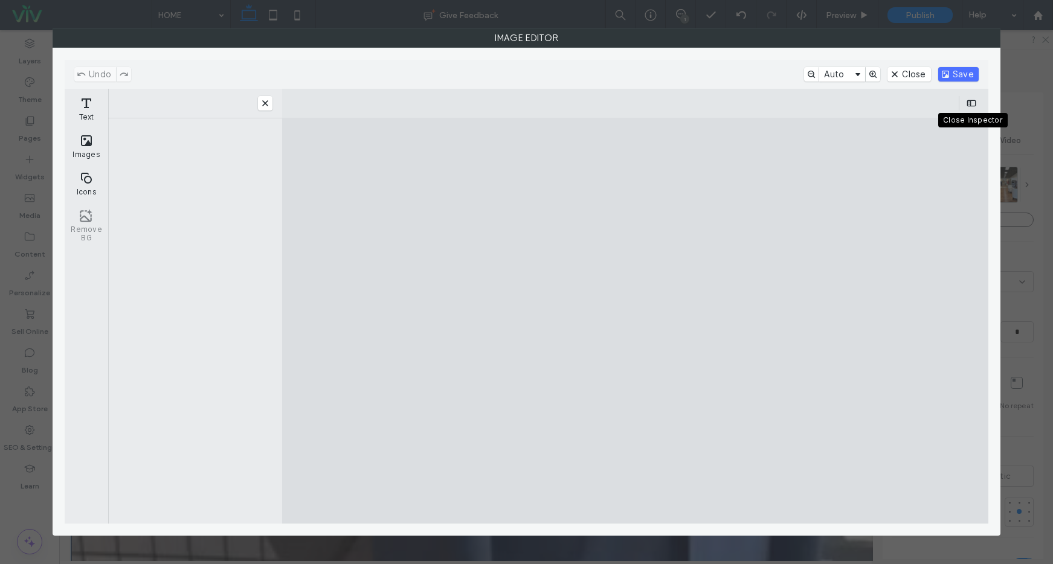
click at [636, 321] on cesdk-canvas "Editor canvas" at bounding box center [636, 321] width 0 height 0
click at [959, 77] on button "Save" at bounding box center [959, 74] width 40 height 15
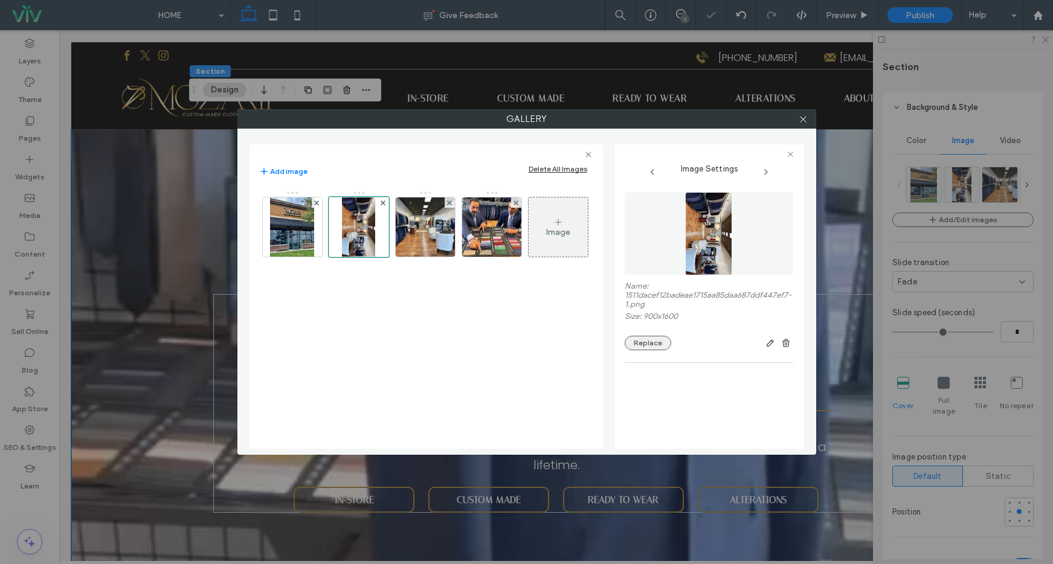
click at [655, 343] on button "Replace" at bounding box center [648, 343] width 47 height 15
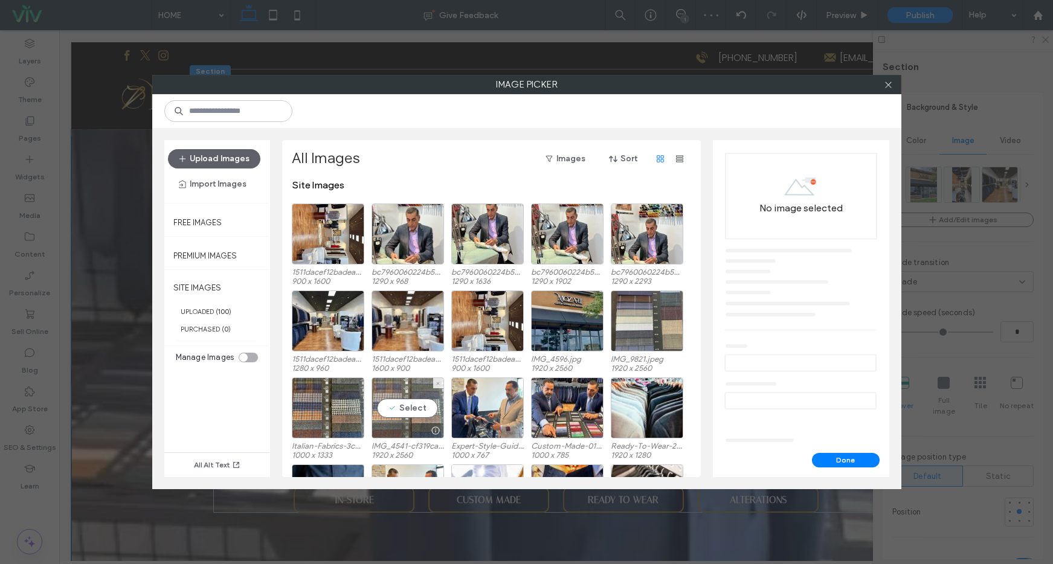
scroll to position [2, 0]
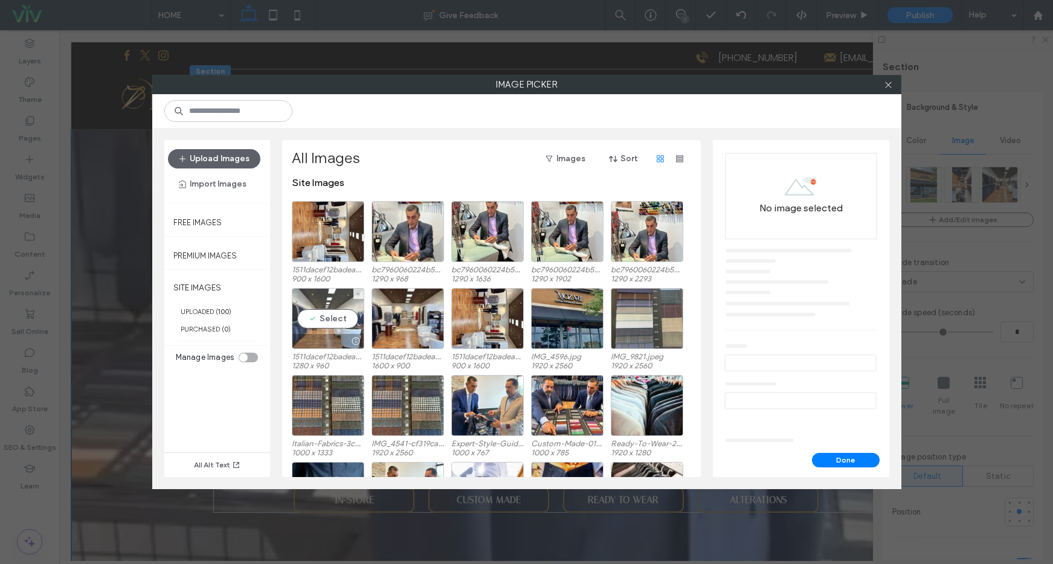
click at [344, 311] on div "Select" at bounding box center [328, 318] width 73 height 61
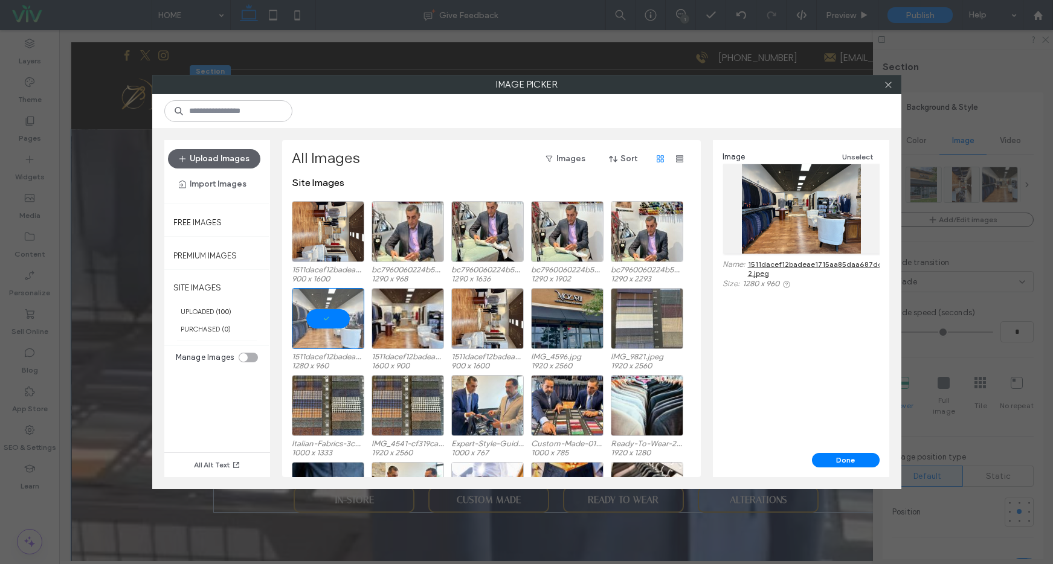
click at [852, 454] on button "Done" at bounding box center [846, 460] width 68 height 15
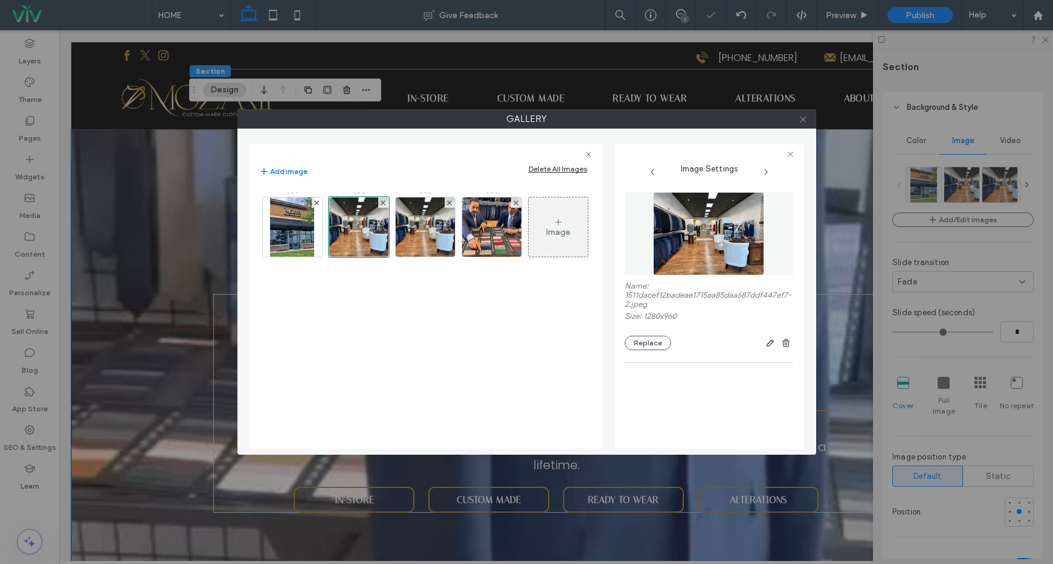
click at [800, 118] on icon at bounding box center [803, 119] width 9 height 9
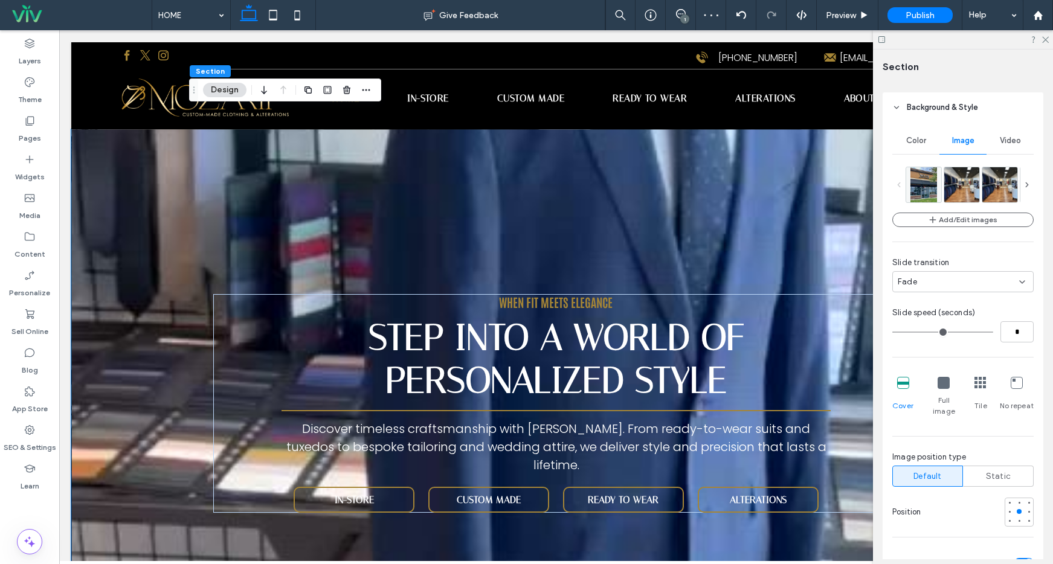
click at [1004, 140] on span "Video" at bounding box center [1010, 141] width 21 height 10
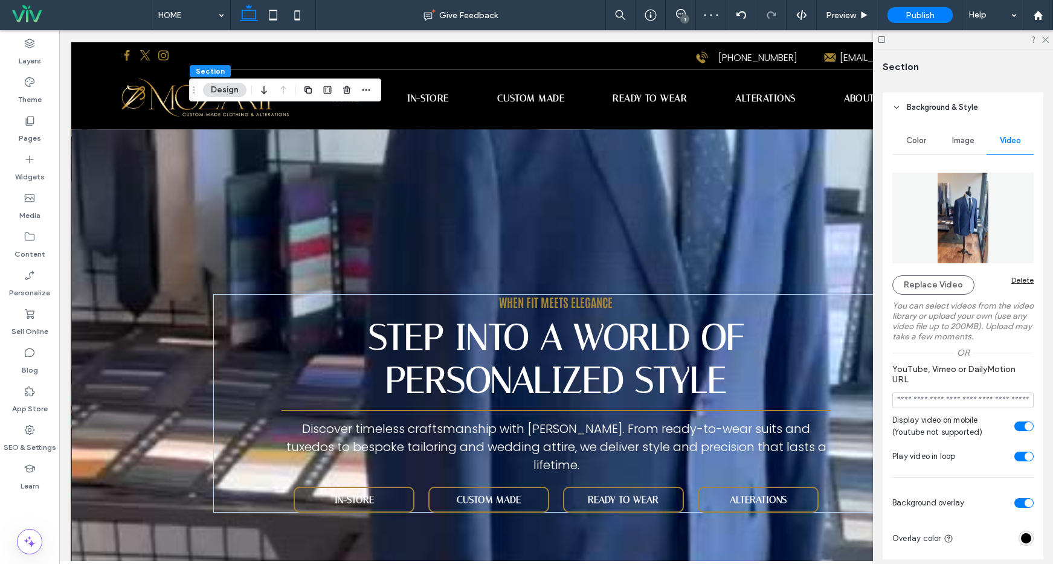
click at [1017, 281] on div "Delete" at bounding box center [1023, 280] width 22 height 9
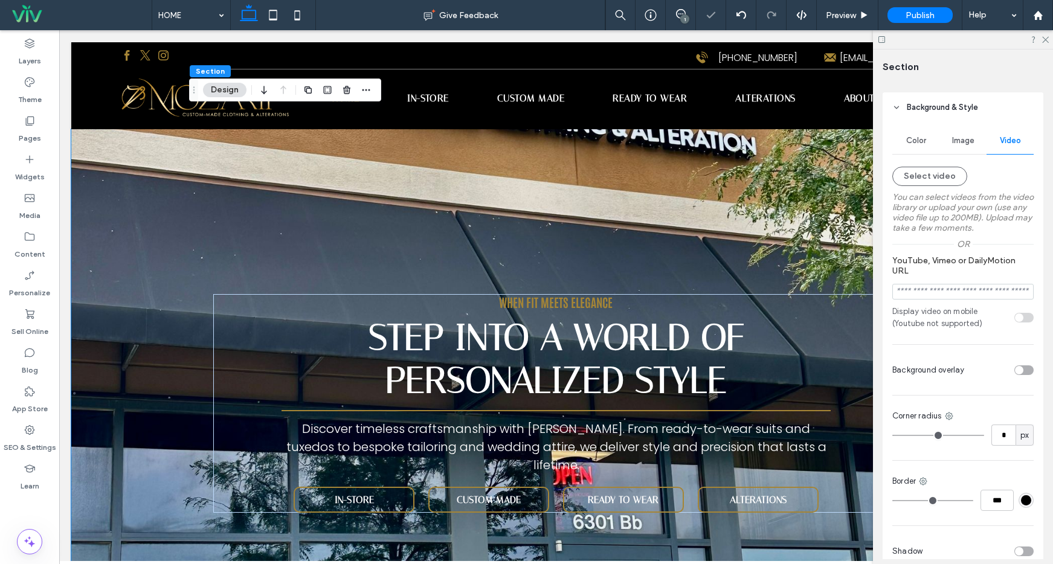
click at [964, 134] on div "Image" at bounding box center [963, 141] width 47 height 27
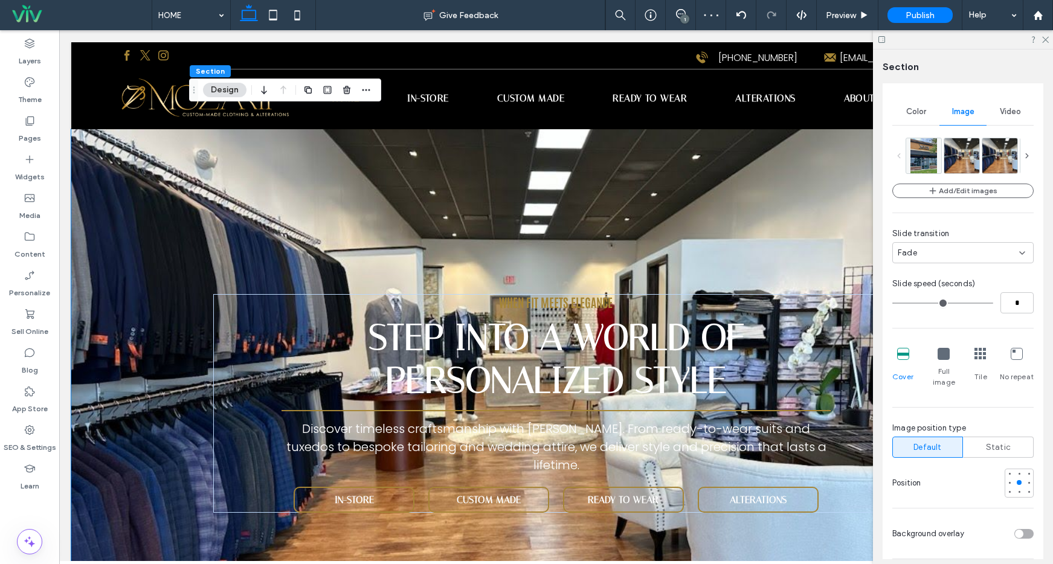
scroll to position [303, 0]
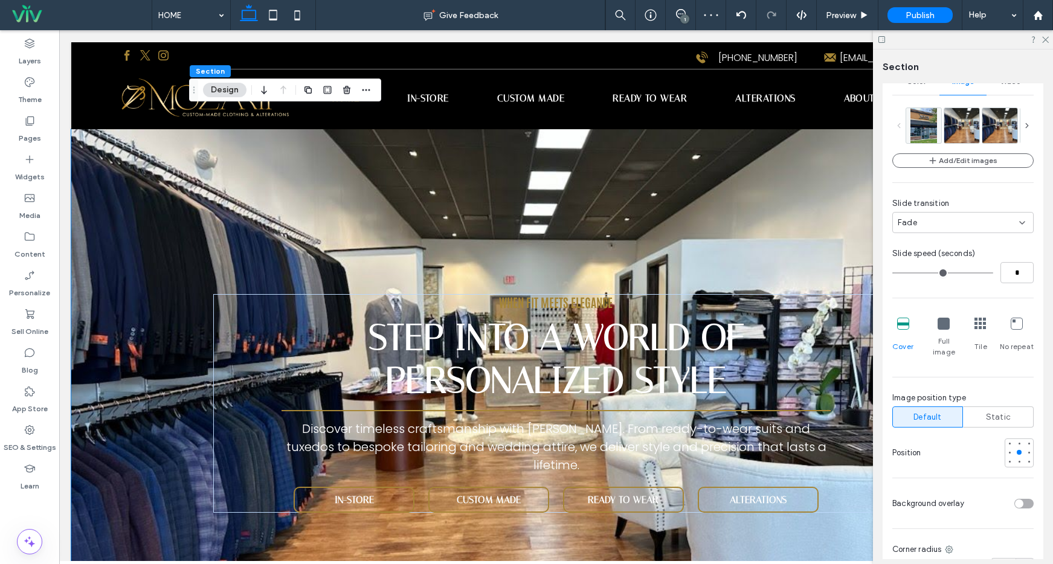
type input "*"
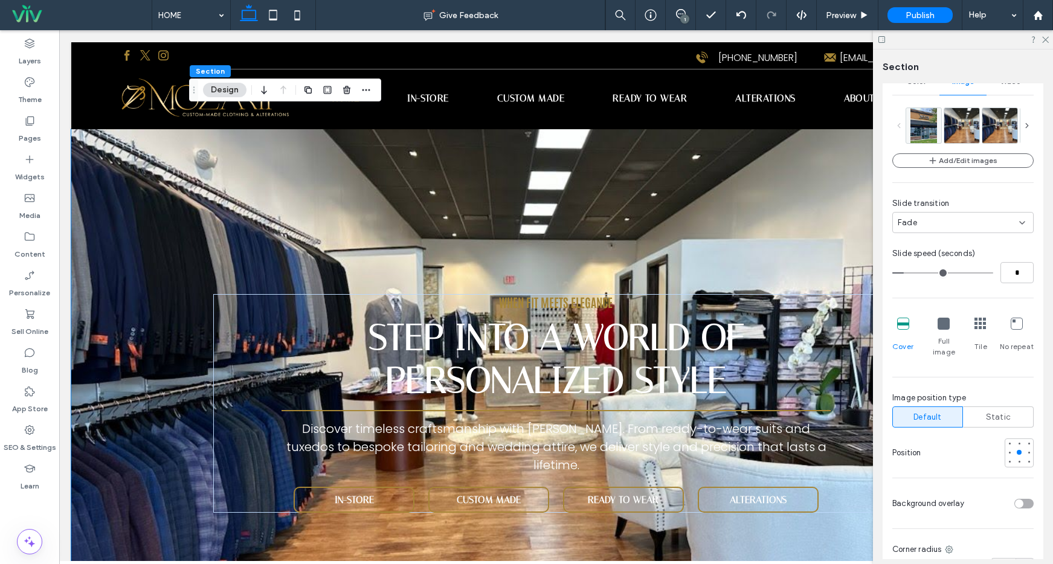
click at [906, 273] on input "range" at bounding box center [943, 273] width 101 height 1
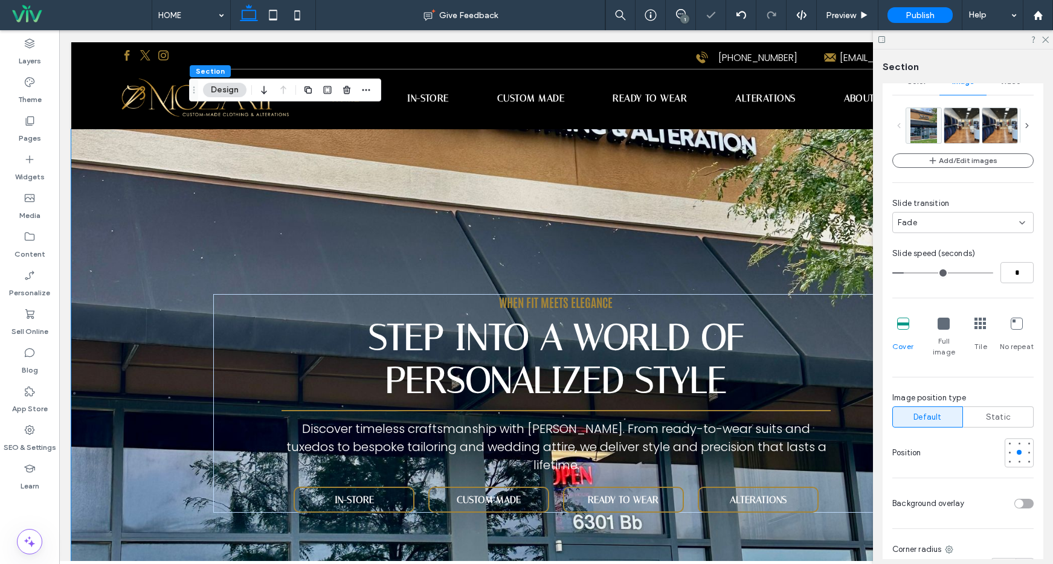
scroll to position [409, 0]
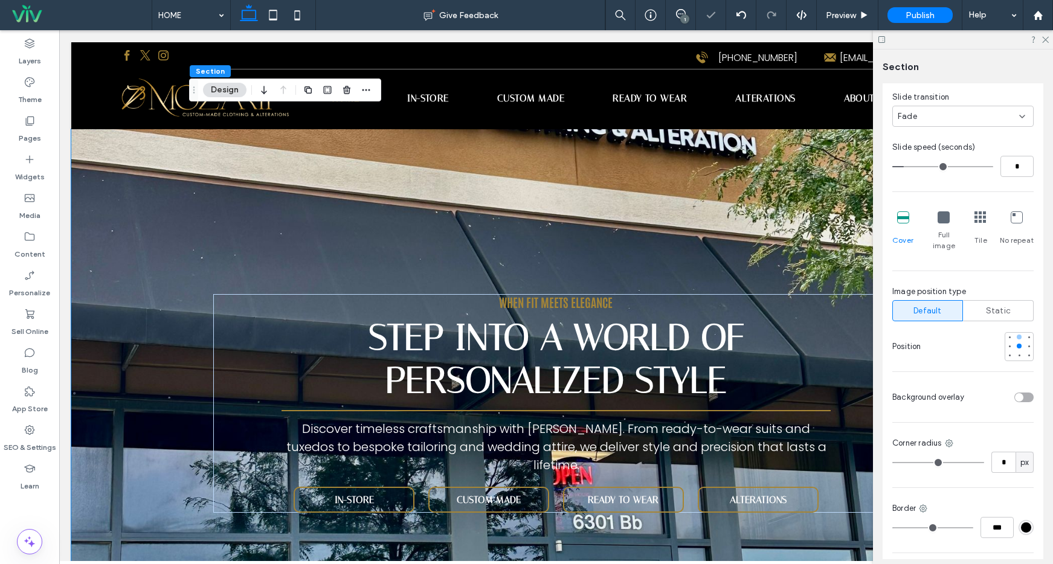
click at [1015, 333] on div at bounding box center [1019, 337] width 8 height 8
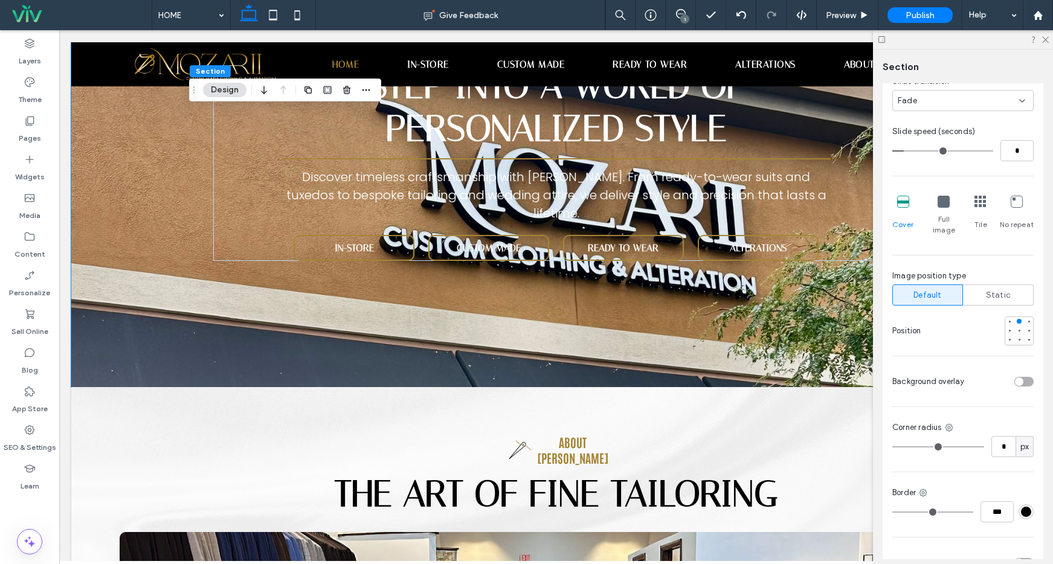
scroll to position [427, 0]
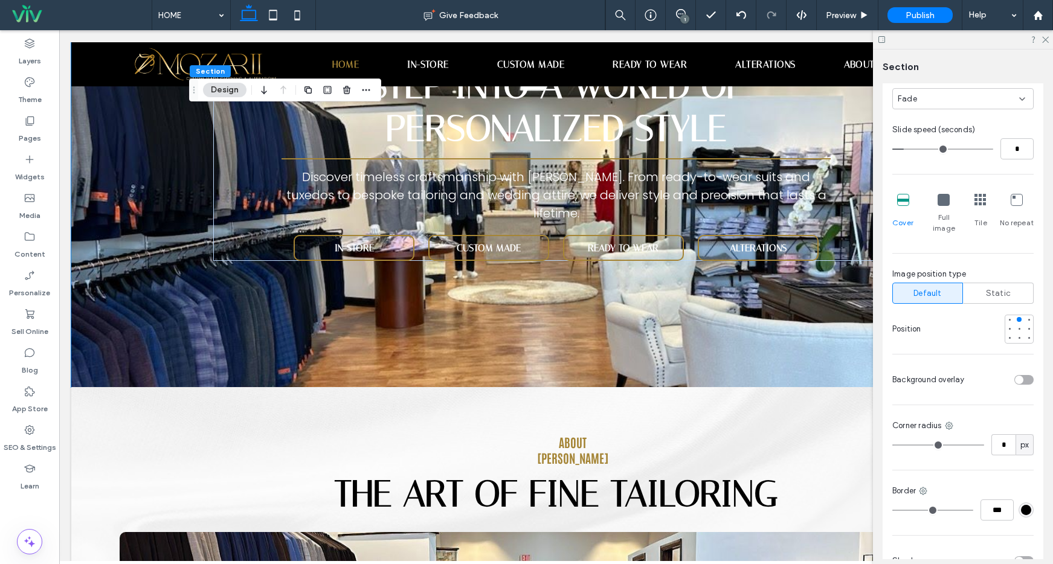
click at [1017, 376] on div "toggle" at bounding box center [1019, 380] width 8 height 8
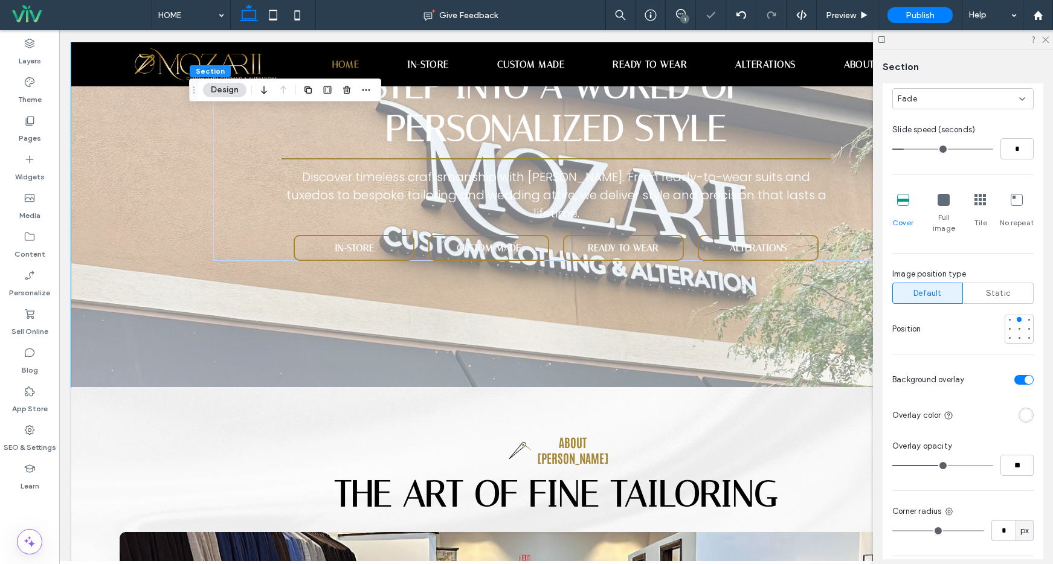
click at [1024, 410] on div "rgba(255, 255, 255, 1)" at bounding box center [1026, 415] width 10 height 10
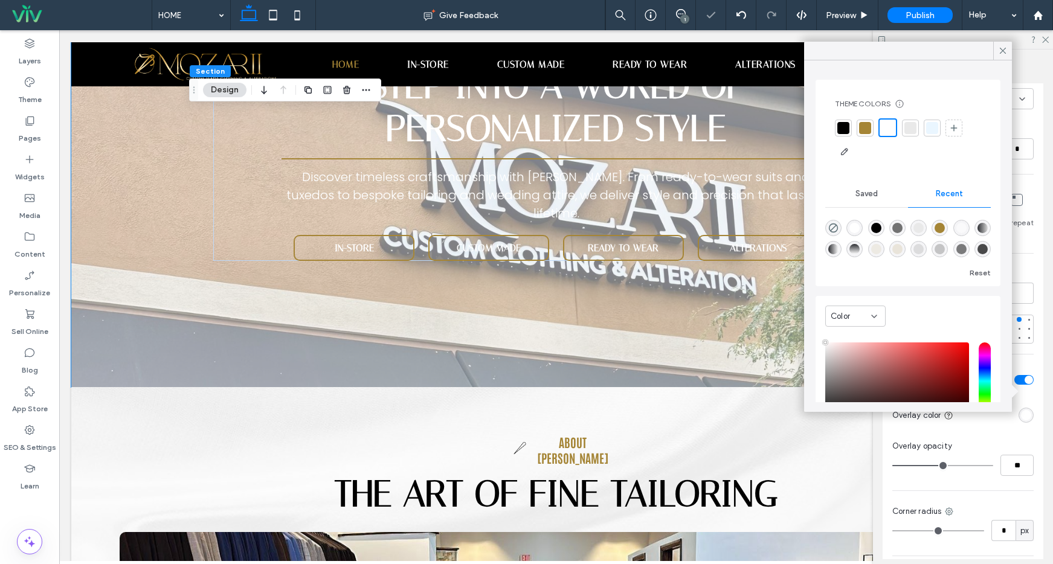
click at [850, 115] on div "Theme Colors Save time with Theme Colors Create a color palette to instantly ad…" at bounding box center [909, 130] width 166 height 82
click at [846, 124] on div at bounding box center [844, 128] width 12 height 12
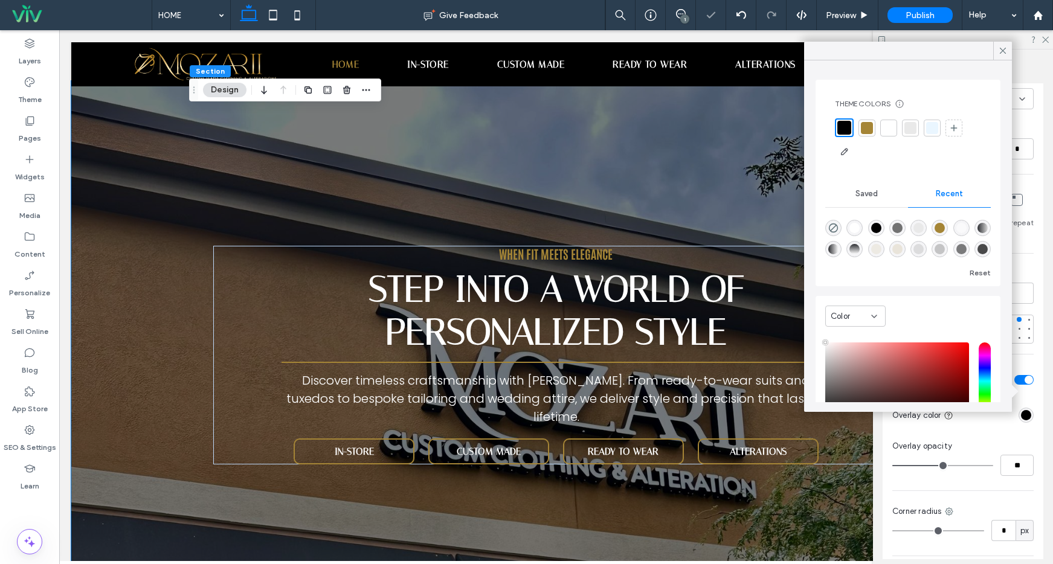
scroll to position [0, 0]
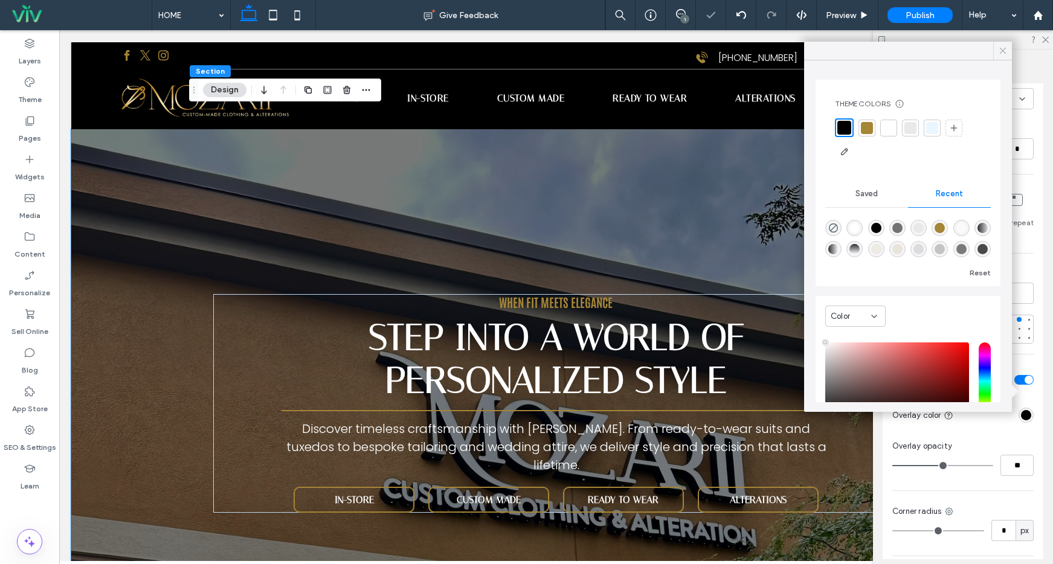
click at [1001, 48] on icon at bounding box center [1003, 50] width 11 height 11
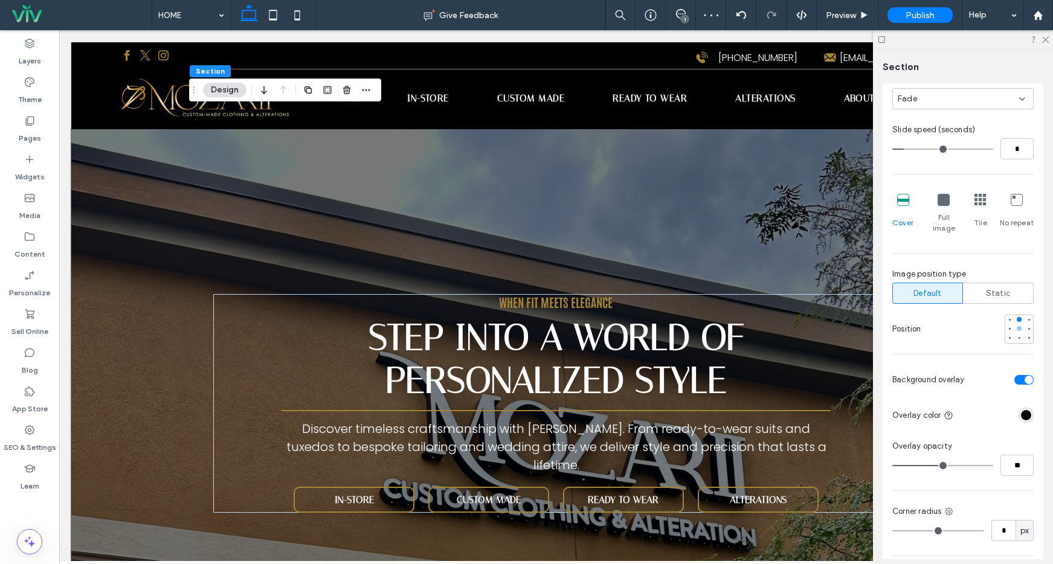
click at [1017, 326] on div at bounding box center [1019, 328] width 5 height 5
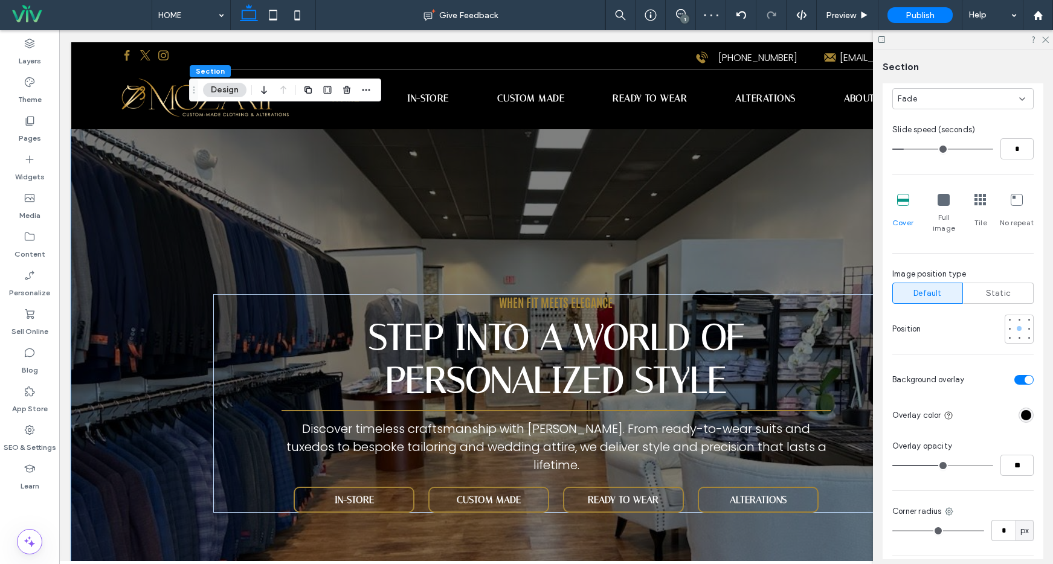
click at [1017, 326] on div at bounding box center [1019, 328] width 5 height 5
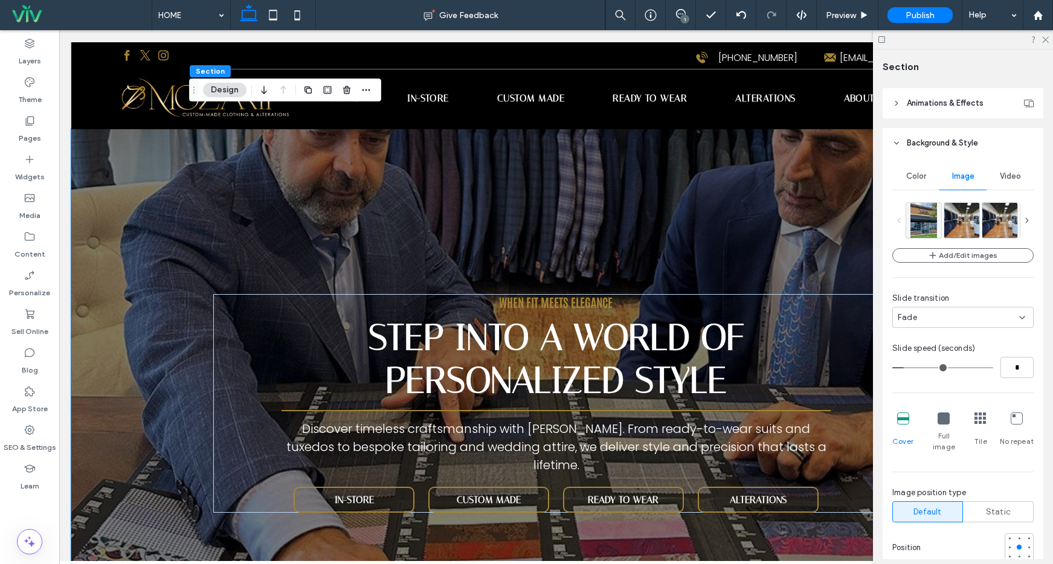
scroll to position [160, 0]
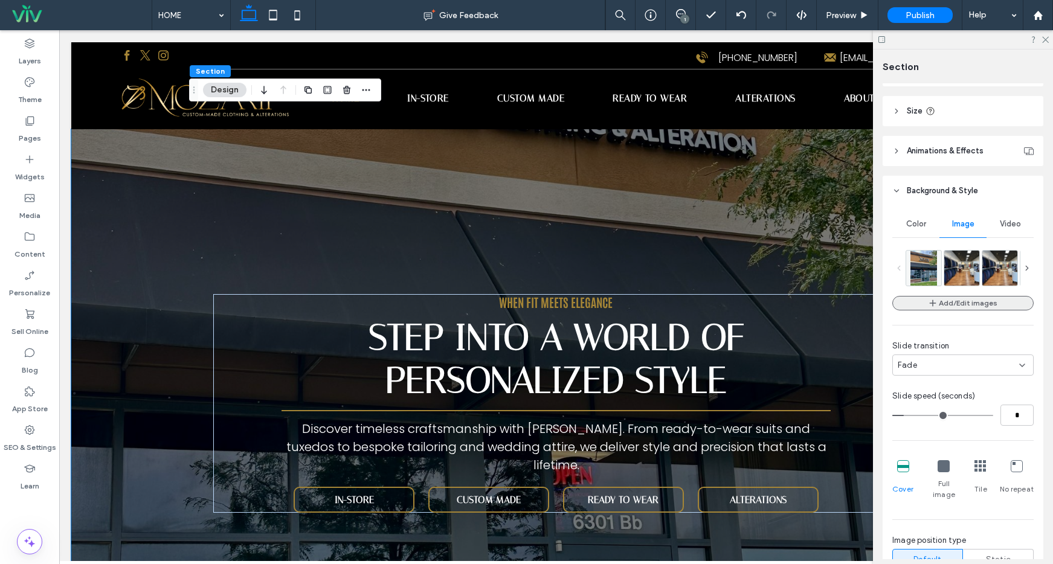
click at [956, 300] on button "Add/Edit images" at bounding box center [963, 303] width 141 height 15
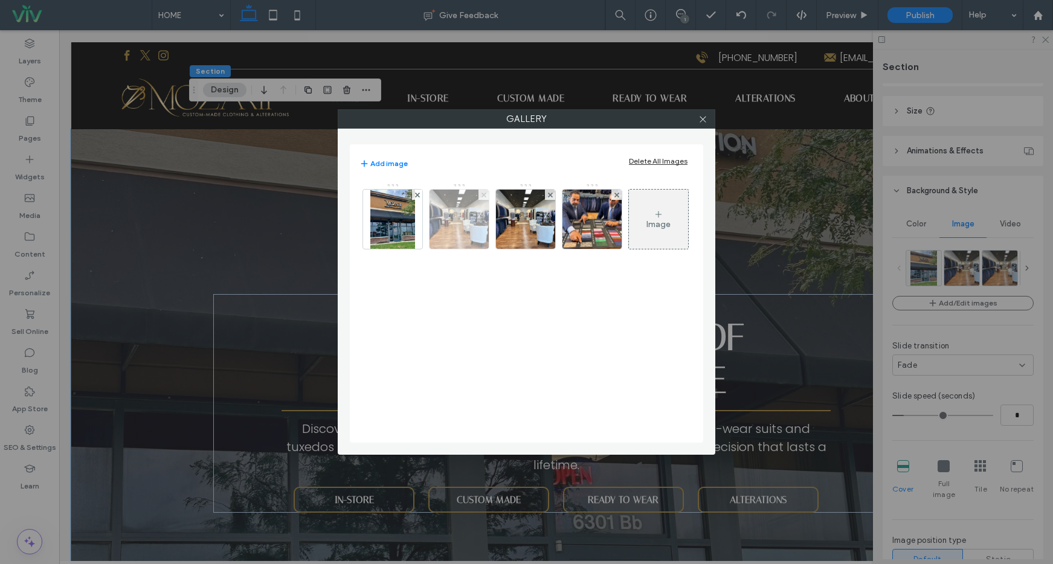
click at [482, 194] on icon at bounding box center [484, 195] width 5 height 5
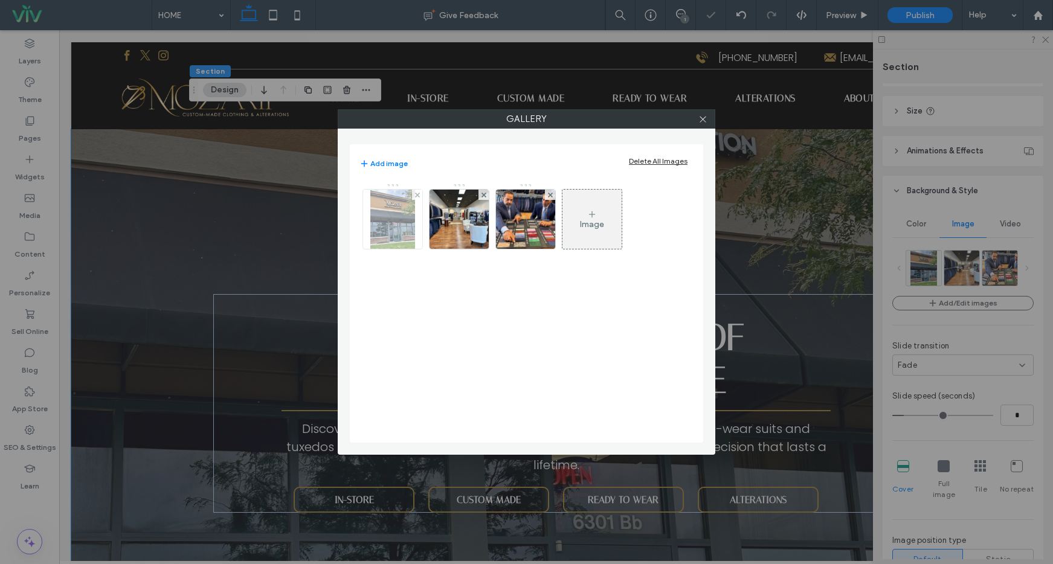
click at [383, 225] on img at bounding box center [392, 219] width 45 height 59
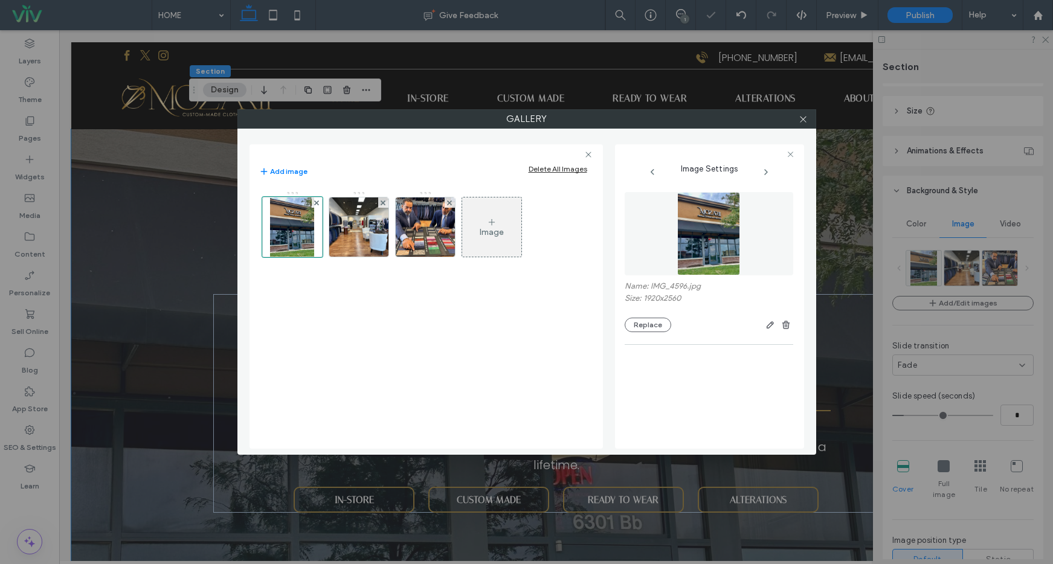
click at [641, 315] on div "Name: IMG_4596.jpg Size: 1920x2560 Replace" at bounding box center [709, 307] width 169 height 51
click at [645, 322] on button "Replace" at bounding box center [648, 325] width 47 height 15
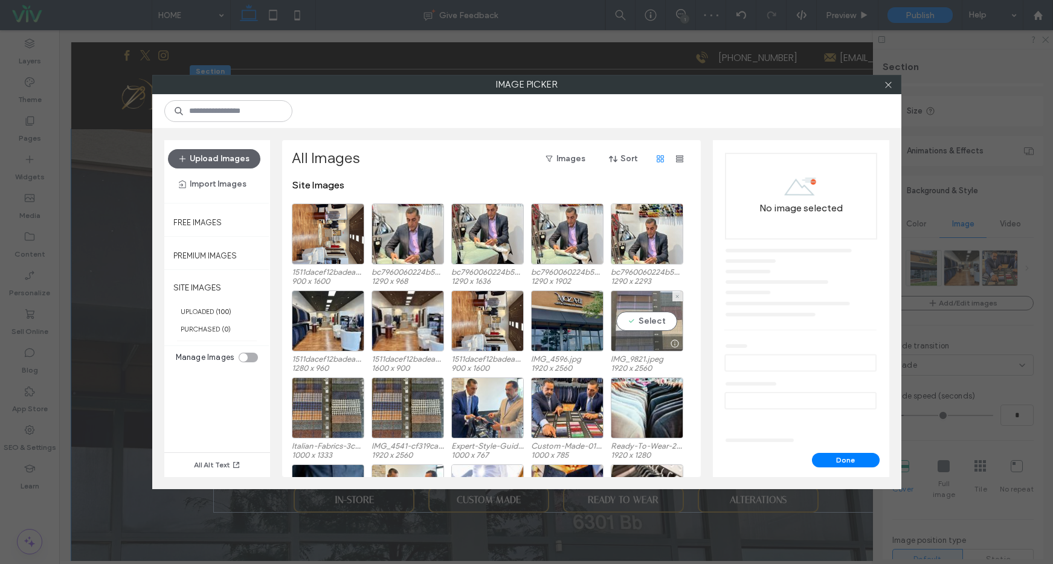
click at [655, 331] on div "Select" at bounding box center [647, 321] width 73 height 61
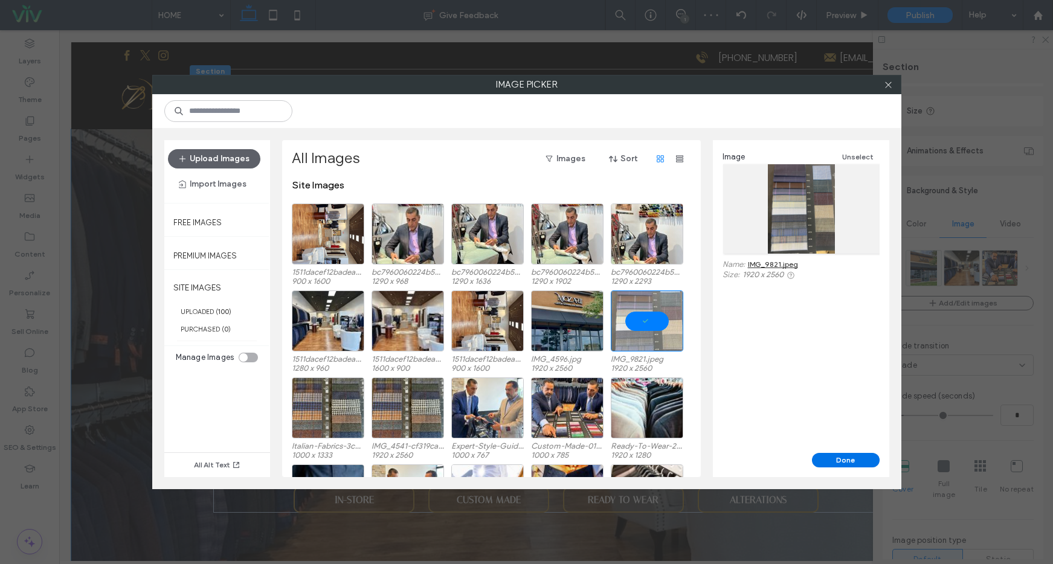
click at [840, 455] on button "Done" at bounding box center [846, 460] width 68 height 15
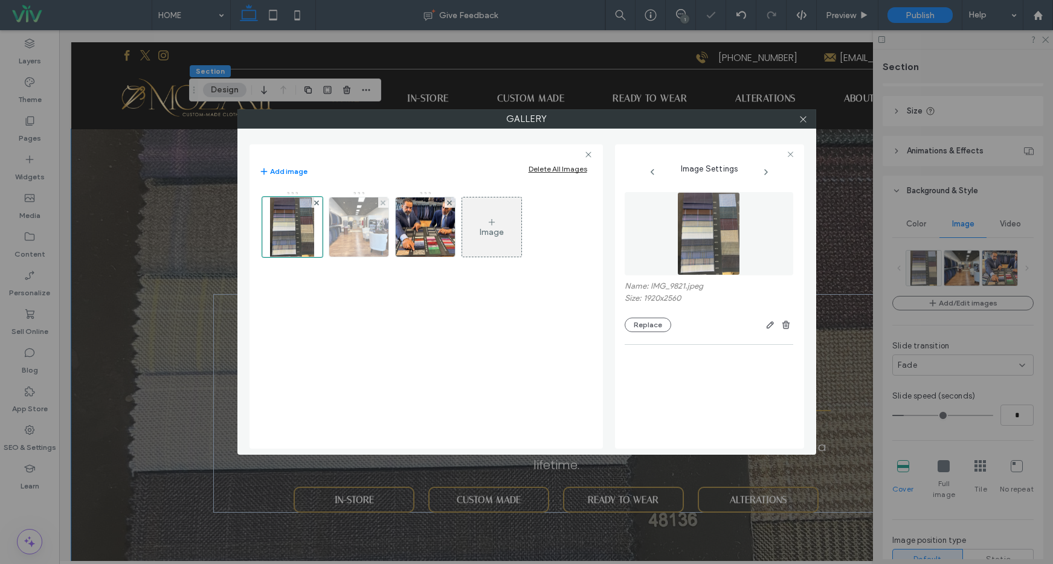
click at [366, 245] on img at bounding box center [358, 227] width 79 height 59
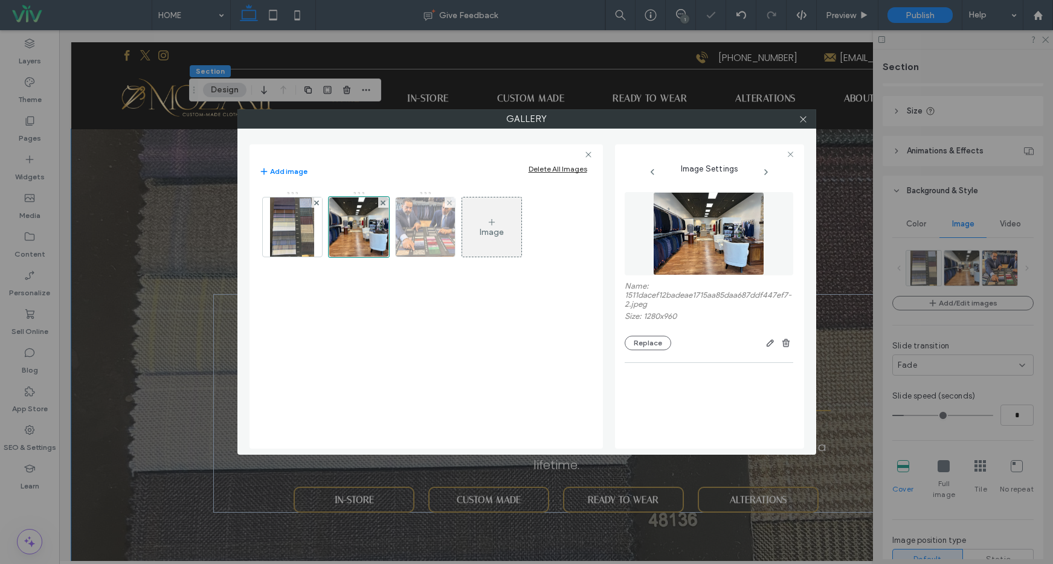
click at [420, 224] on img at bounding box center [425, 227] width 76 height 59
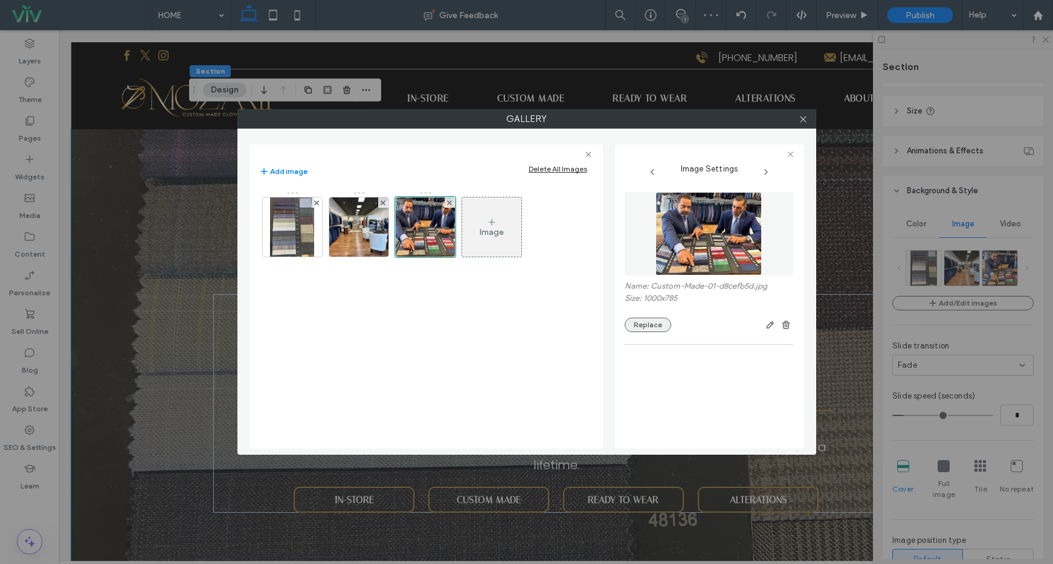
click at [655, 323] on button "Replace" at bounding box center [648, 325] width 47 height 15
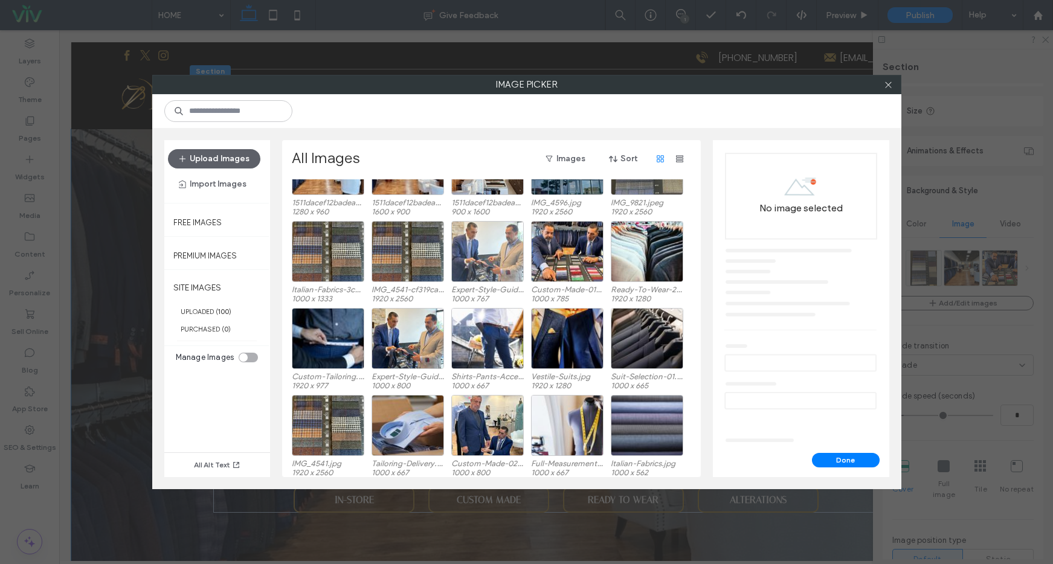
scroll to position [167, 0]
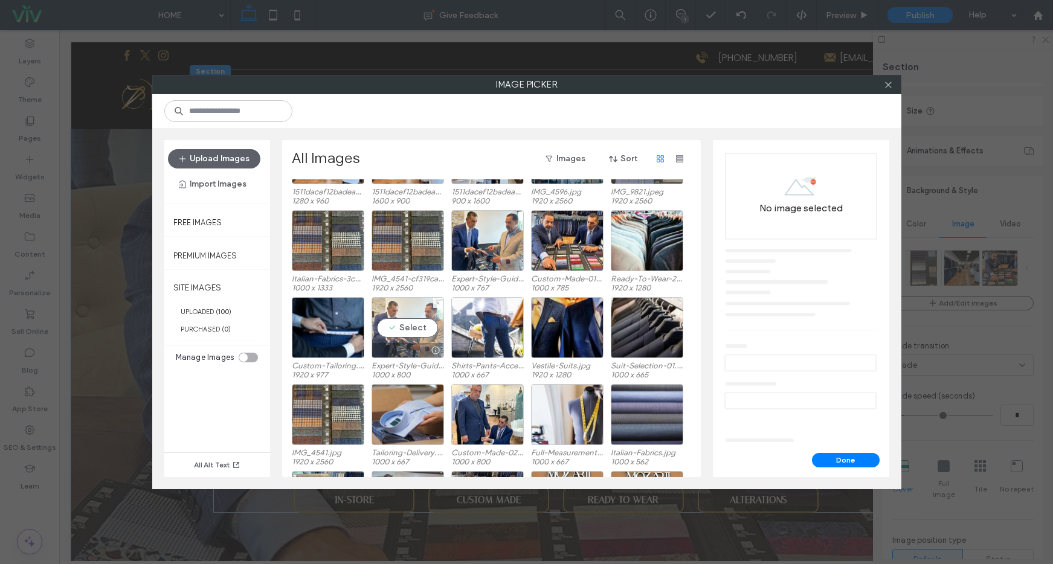
click at [407, 344] on div at bounding box center [407, 350] width 71 height 15
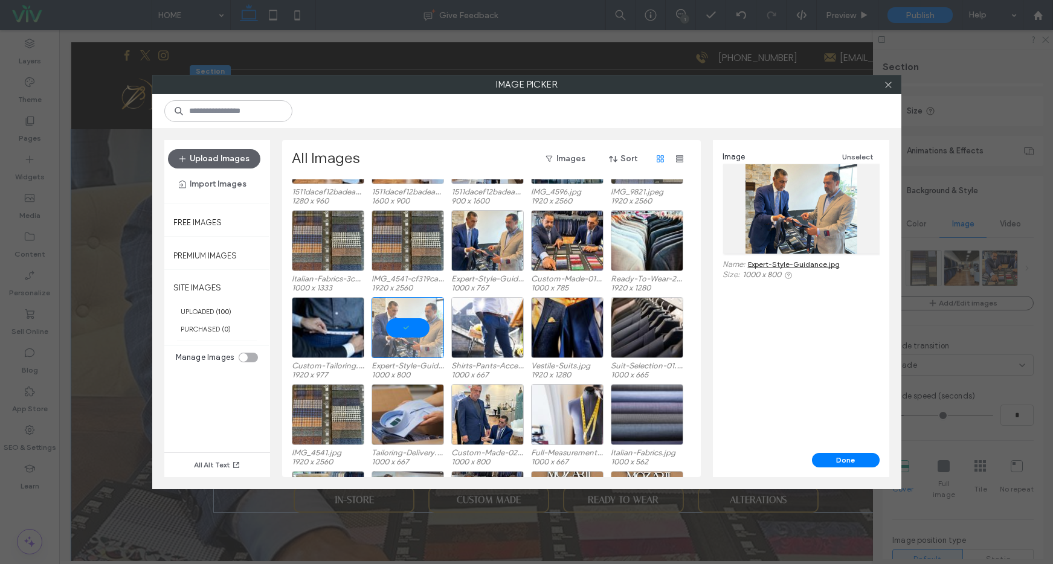
click at [879, 474] on div "Done" at bounding box center [801, 465] width 176 height 24
click at [839, 460] on button "Done" at bounding box center [846, 460] width 68 height 15
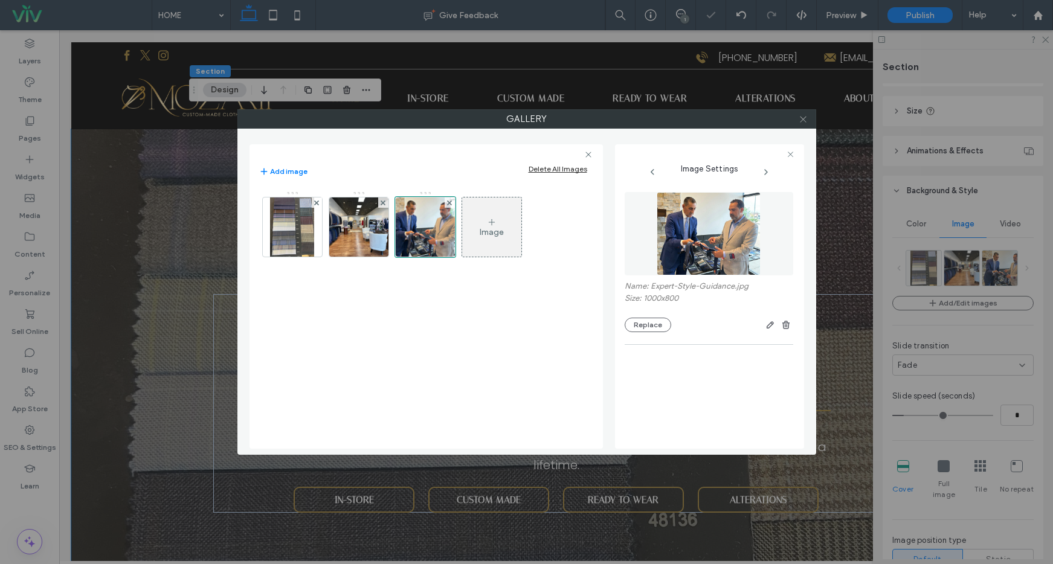
click at [801, 123] on span at bounding box center [803, 119] width 9 height 18
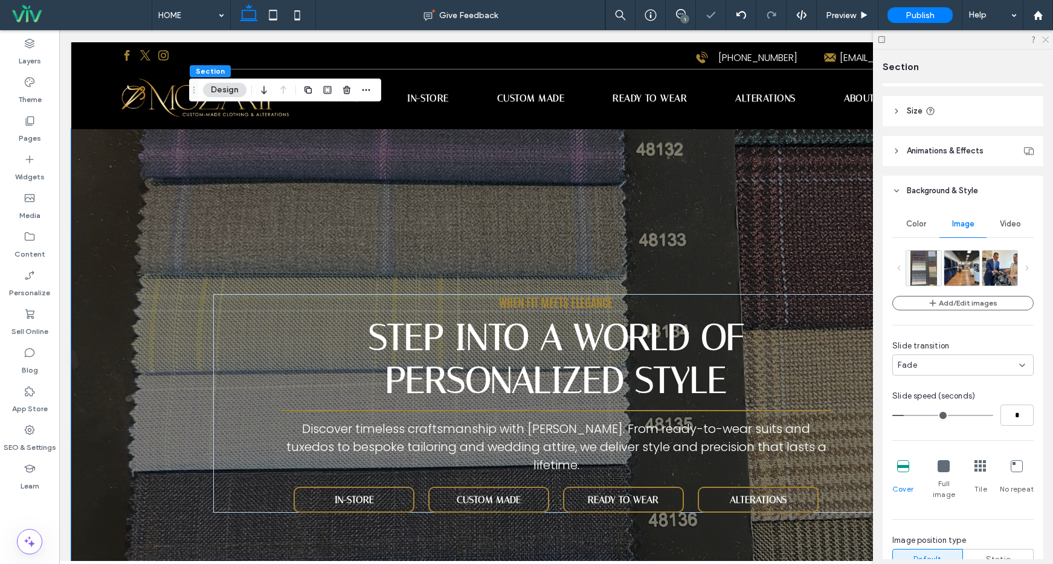
click at [1046, 37] on icon at bounding box center [1045, 39] width 8 height 8
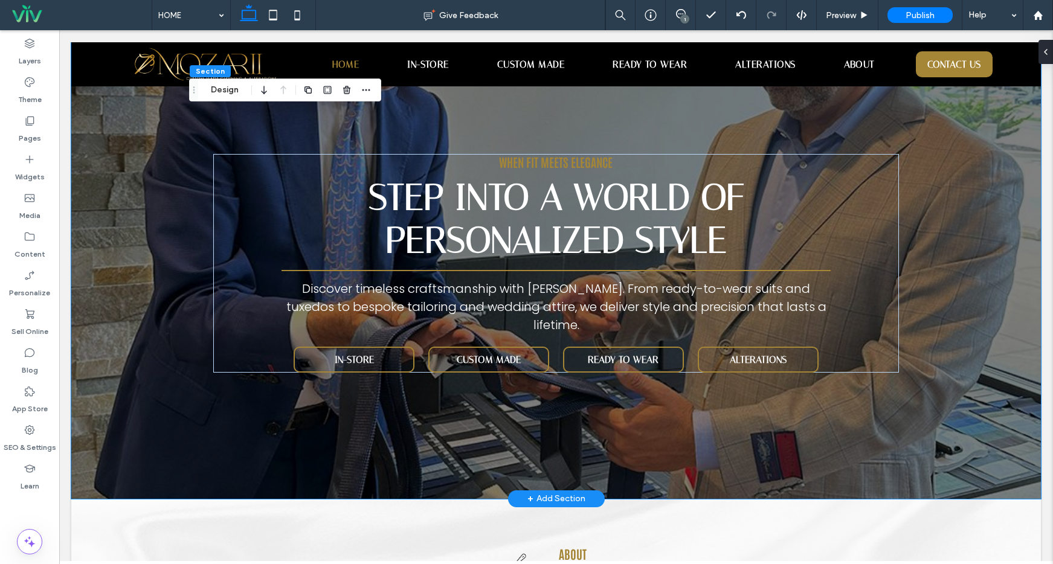
scroll to position [0, 0]
